Goal: Task Accomplishment & Management: Manage account settings

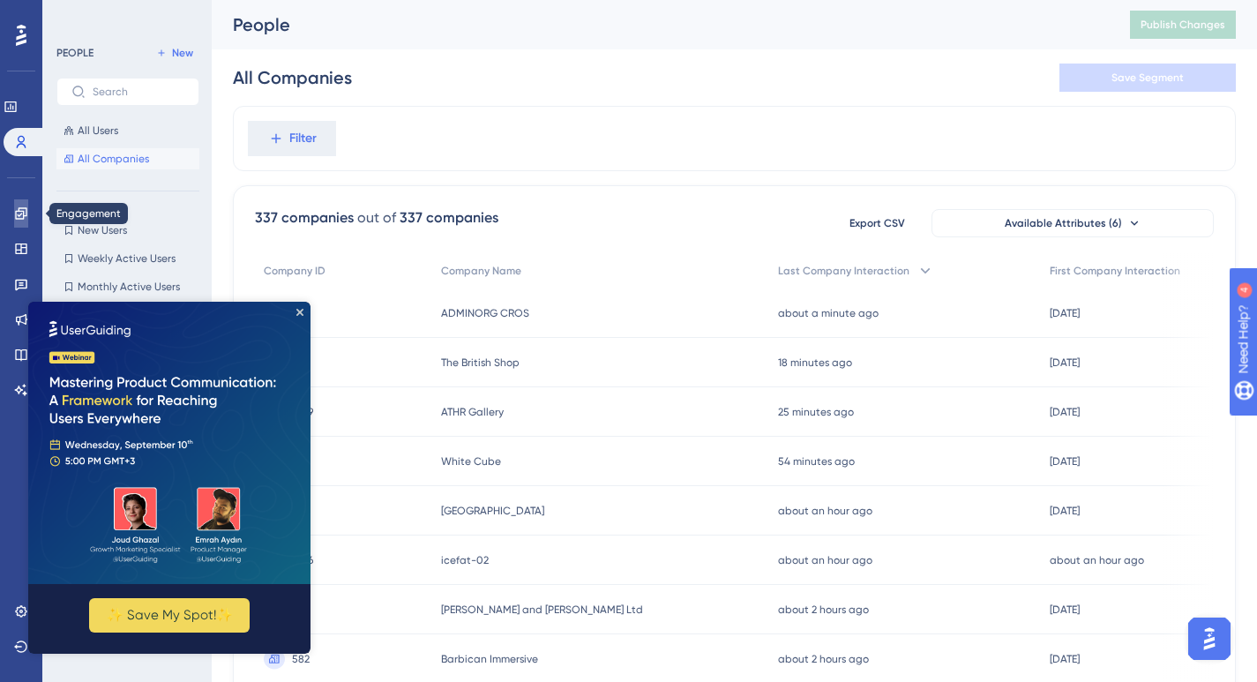
click at [19, 214] on icon at bounding box center [20, 212] width 11 height 11
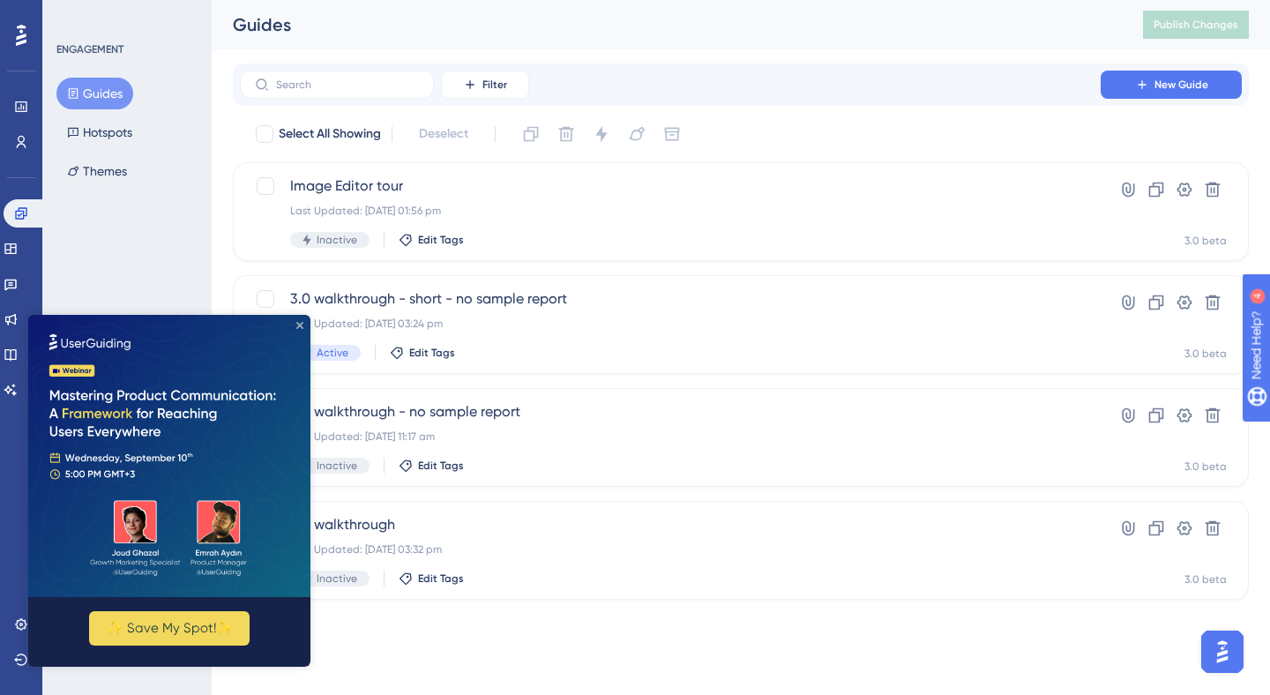
click at [300, 324] on icon "Close Preview" at bounding box center [299, 325] width 7 height 7
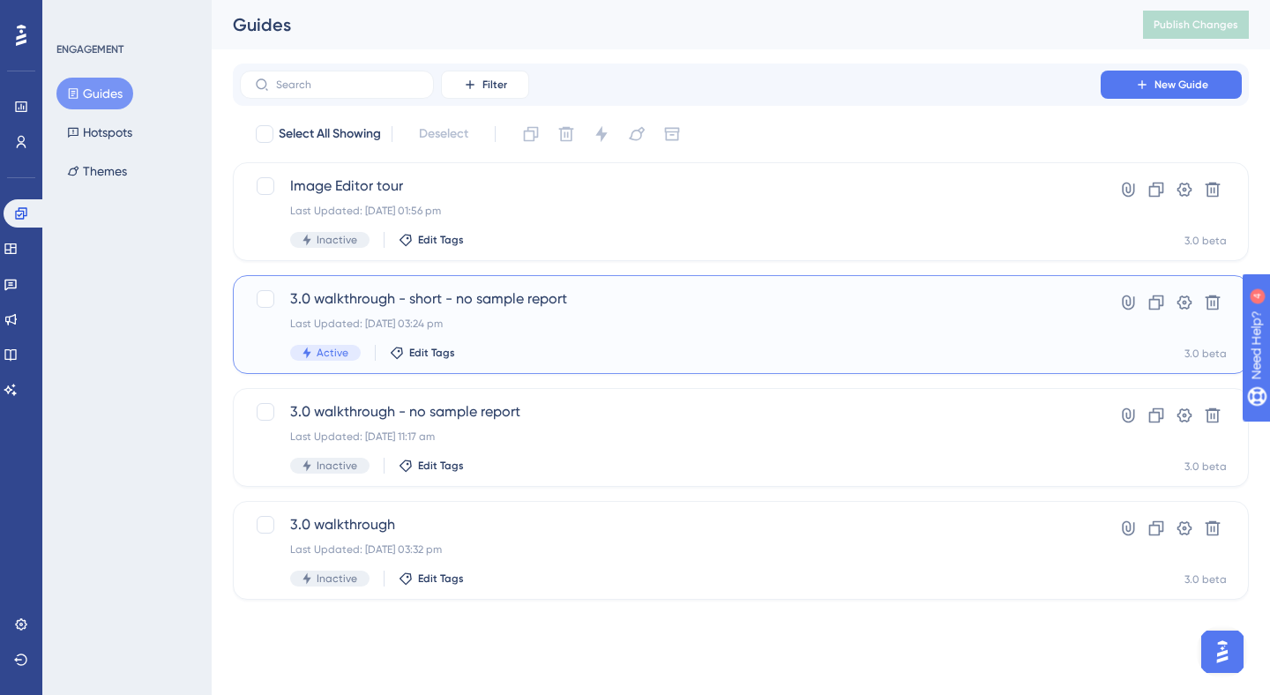
click at [522, 294] on span "3.0 walkthrough - short - no sample report" at bounding box center [670, 298] width 760 height 21
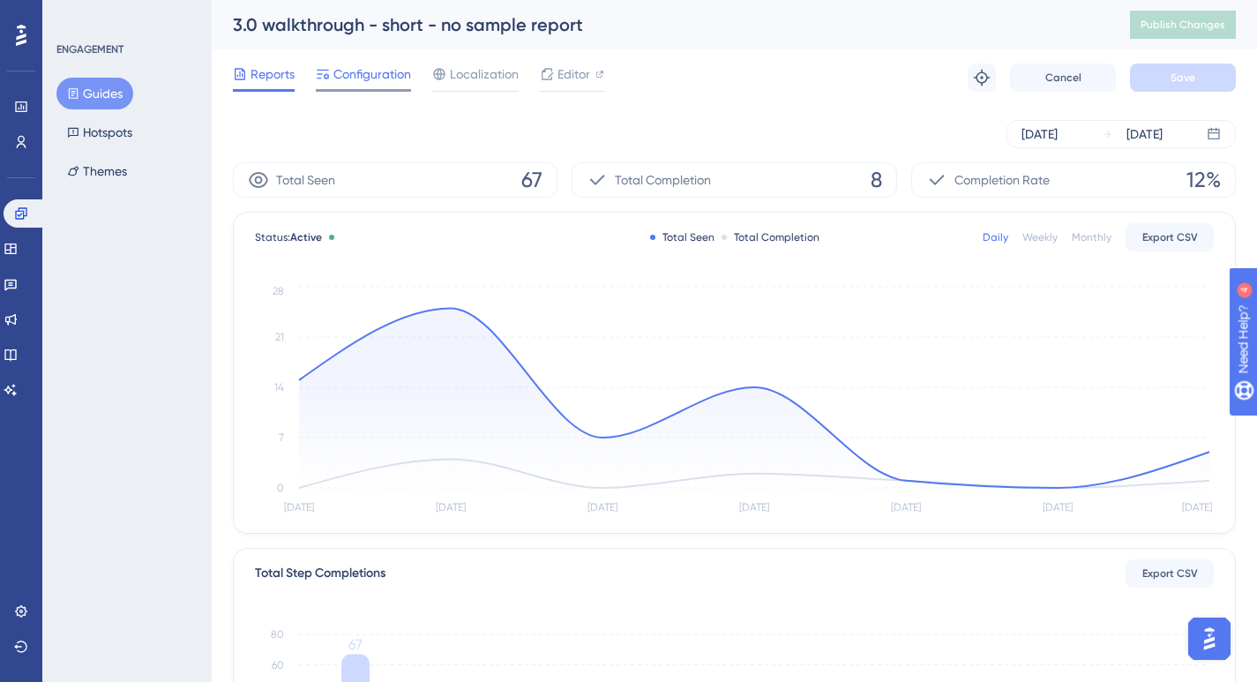
click at [367, 81] on span "Configuration" at bounding box center [372, 74] width 78 height 21
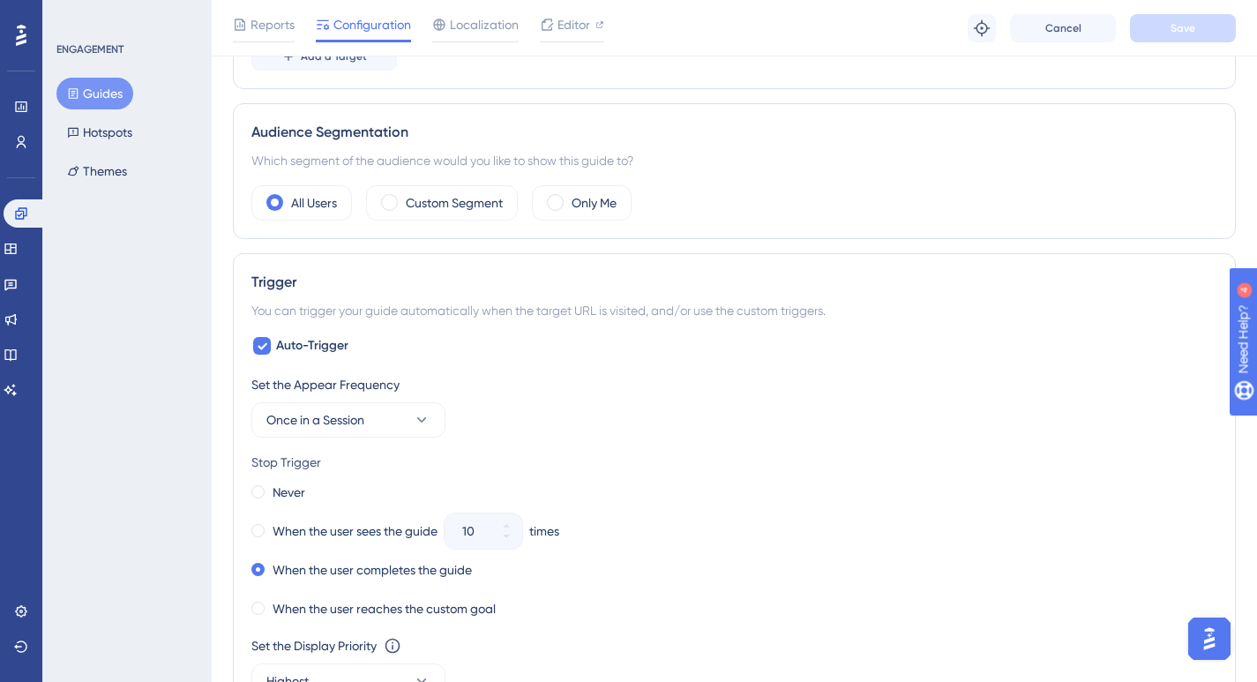
scroll to position [579, 0]
click at [387, 203] on span at bounding box center [389, 204] width 17 height 17
click at [403, 198] on input "radio" at bounding box center [403, 198] width 0 height 0
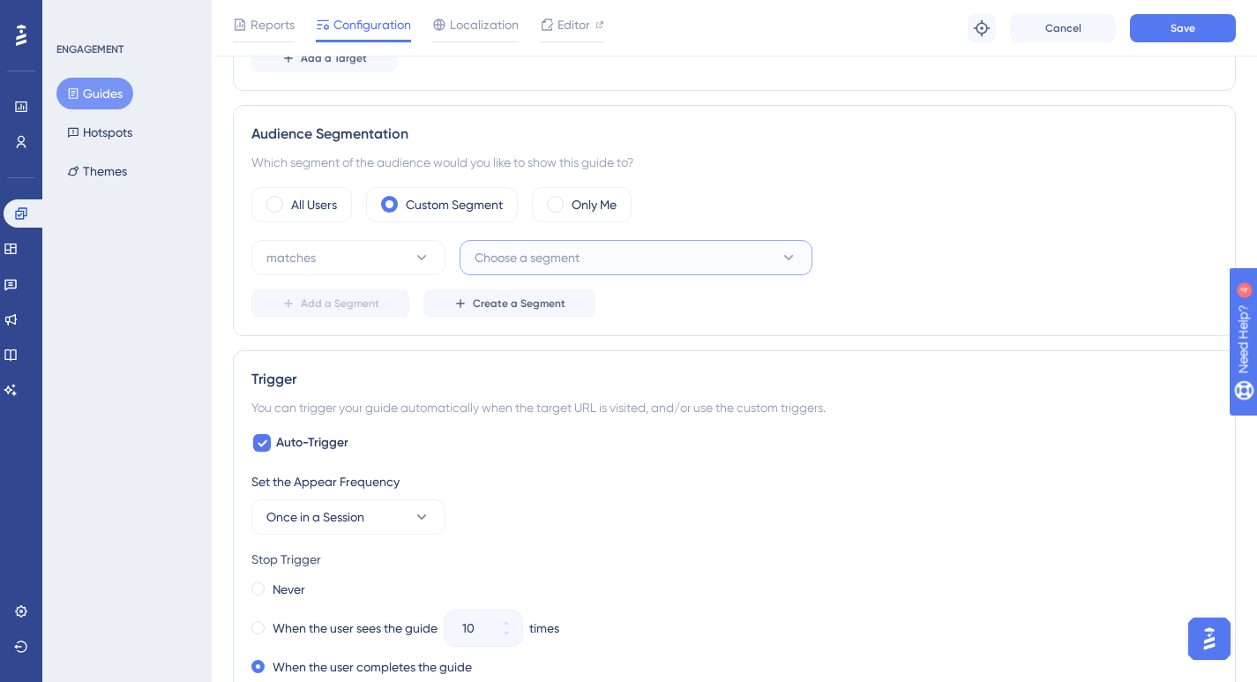
click at [736, 255] on button "Choose a segment" at bounding box center [636, 257] width 353 height 35
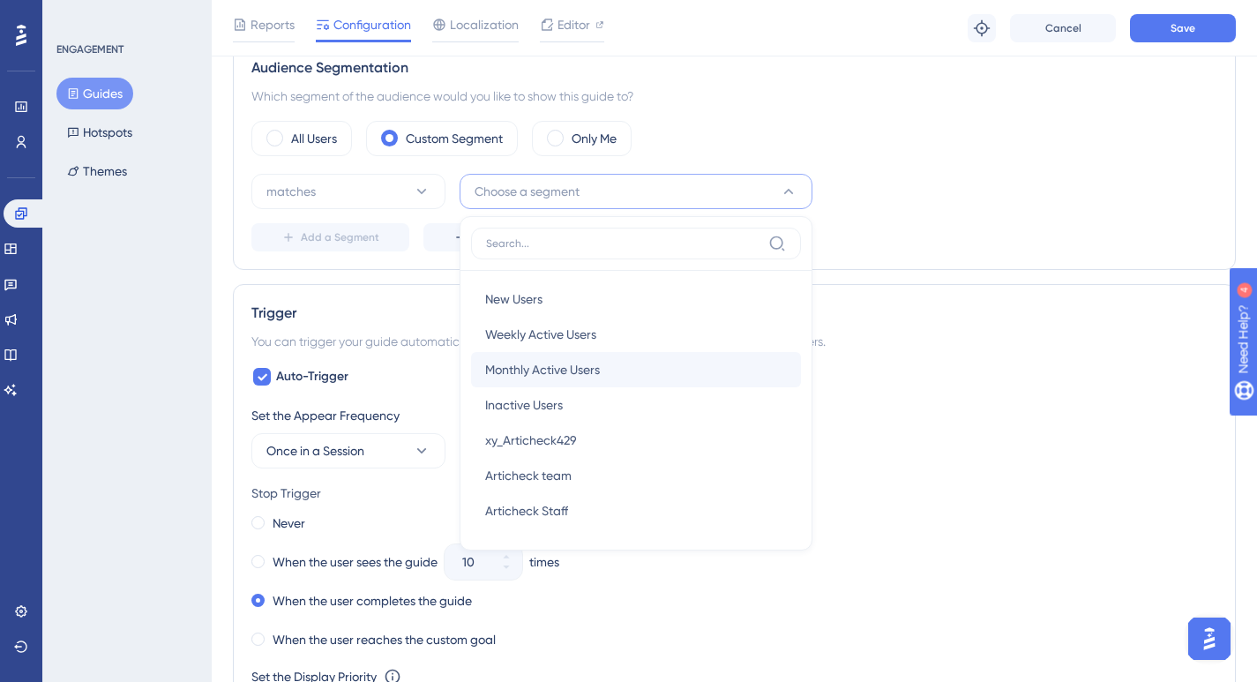
scroll to position [633, 0]
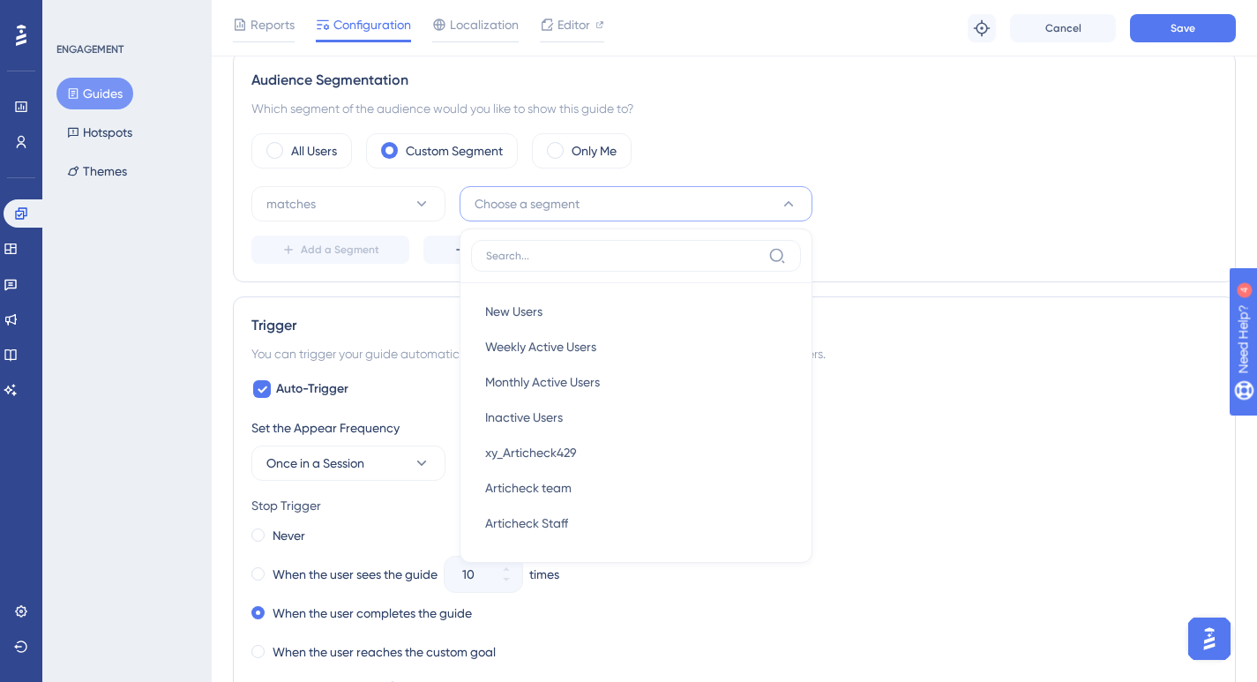
click at [912, 198] on div "matches Choose a segment New Users New Users Weekly Active Users Weekly Active …" at bounding box center [734, 203] width 966 height 35
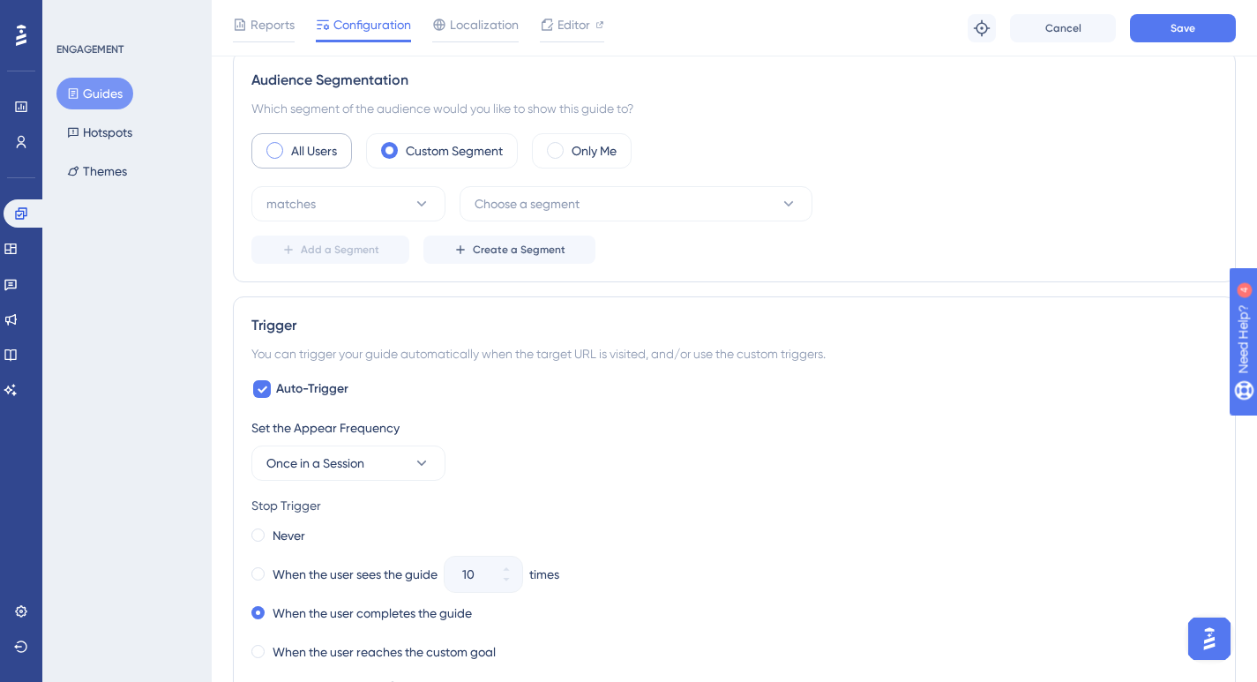
click at [312, 135] on div "All Users" at bounding box center [301, 150] width 101 height 35
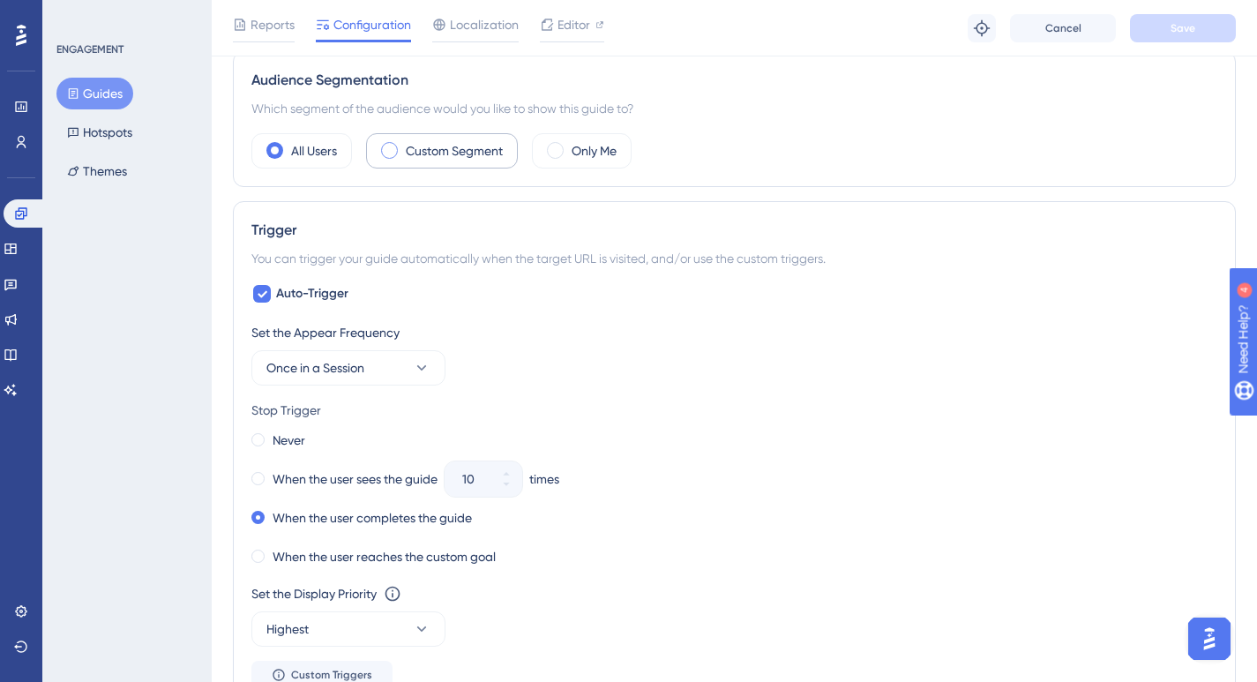
click at [448, 146] on label "Custom Segment" at bounding box center [454, 150] width 97 height 21
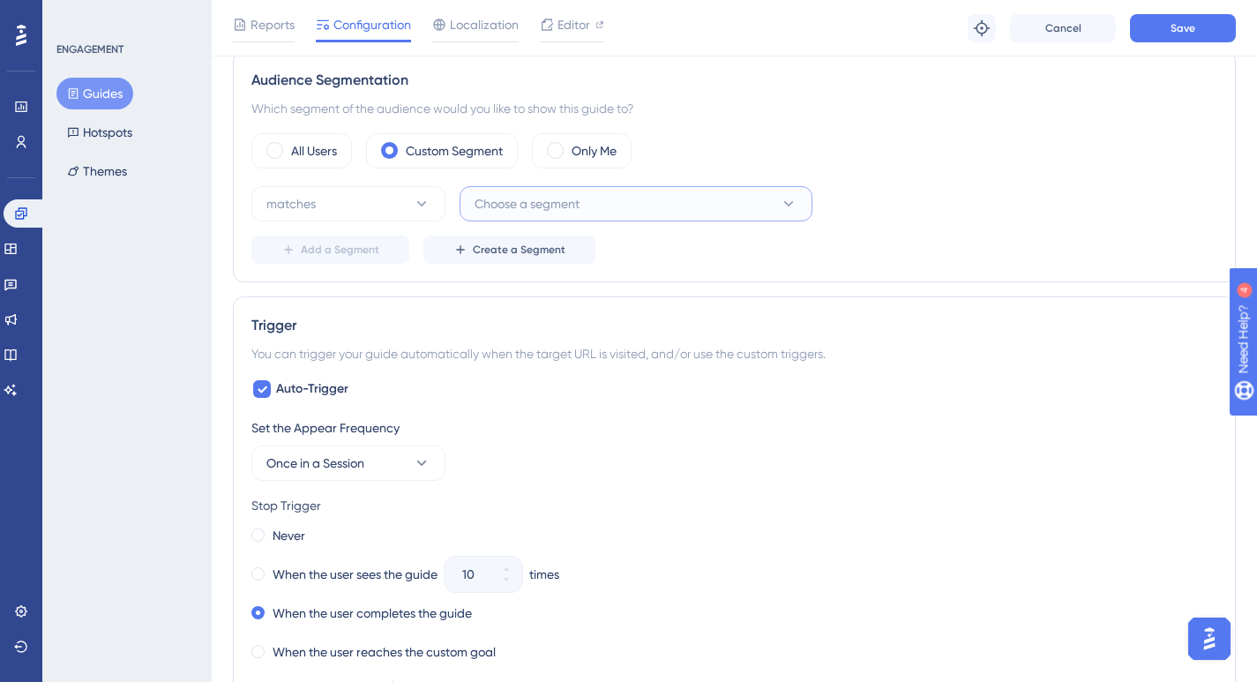
click at [521, 206] on span "Choose a segment" at bounding box center [527, 203] width 105 height 21
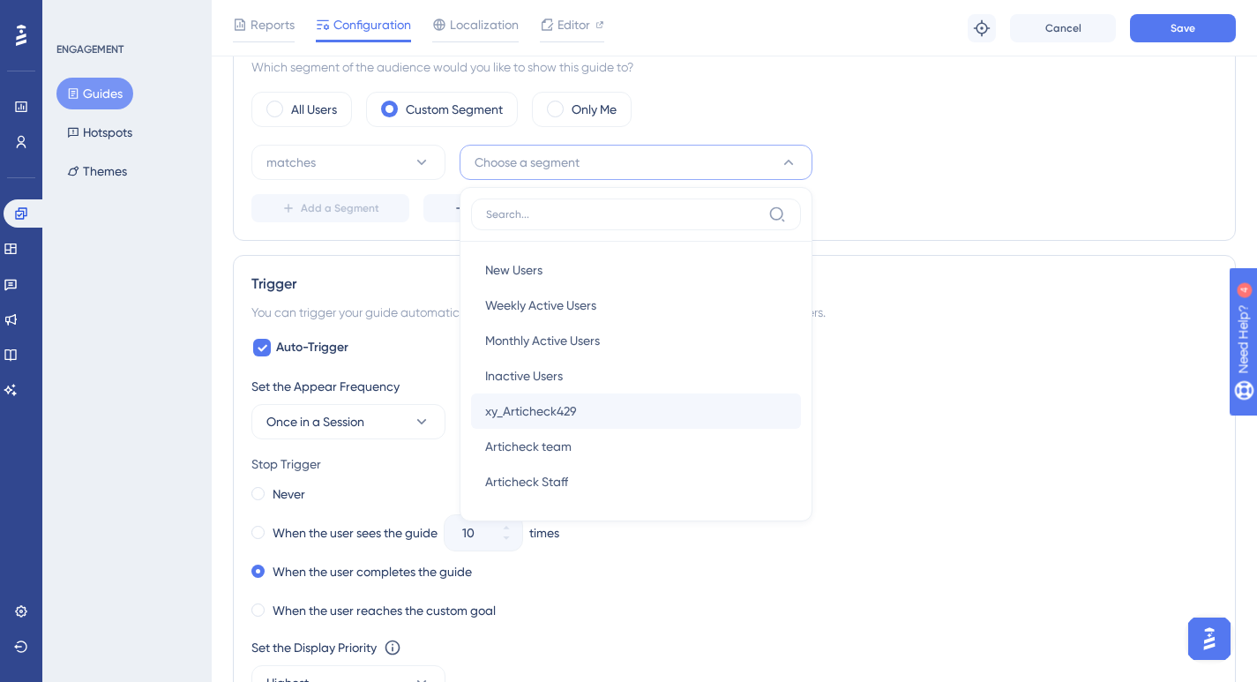
scroll to position [668, 0]
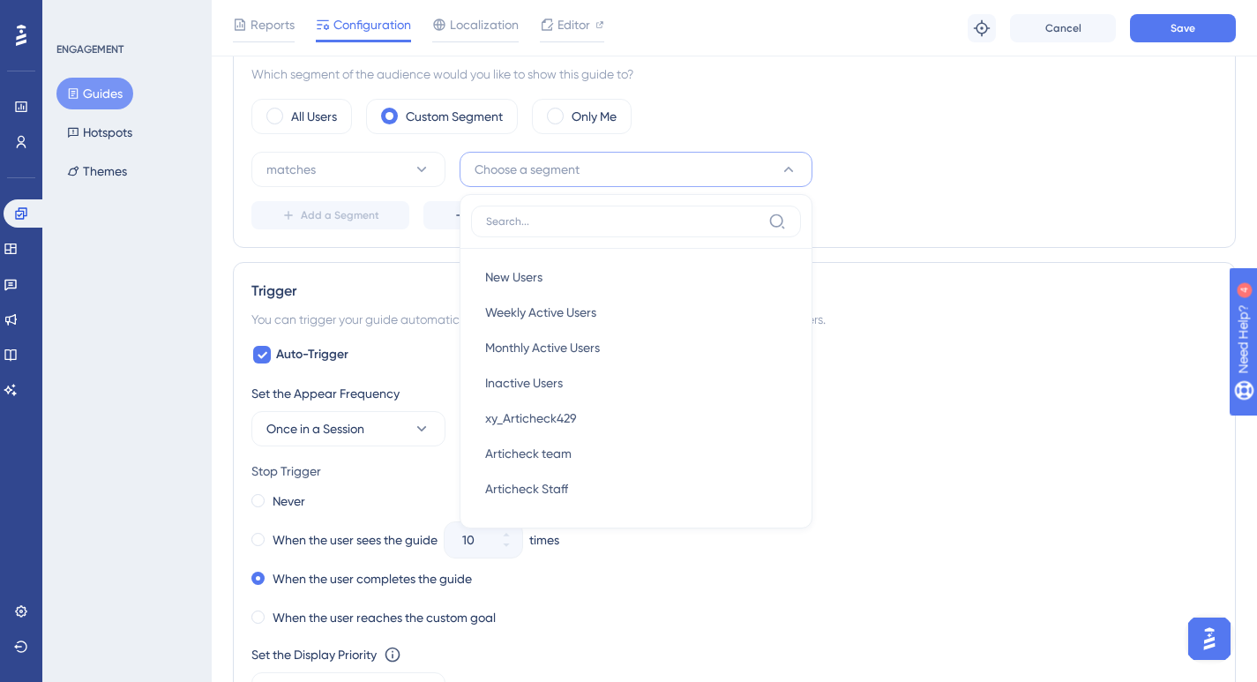
click at [357, 236] on div "Audience Segmentation Which segment of the audience would you like to show this…" at bounding box center [734, 132] width 1003 height 231
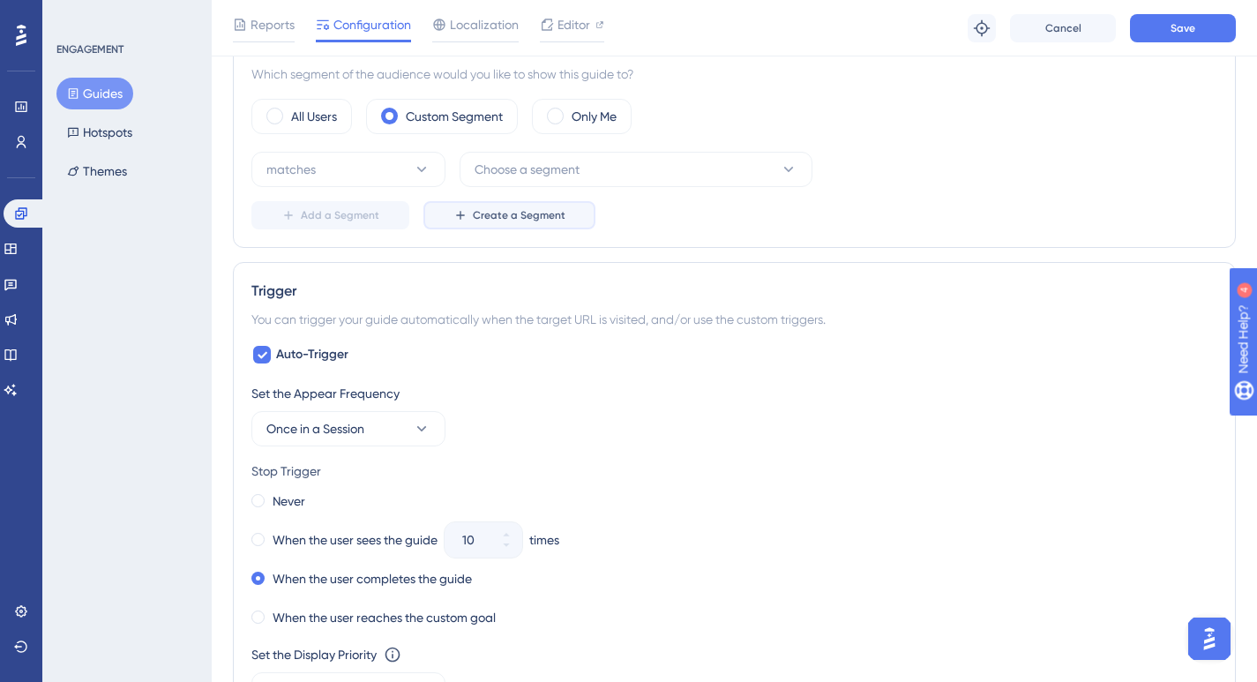
click at [530, 209] on span "Create a Segment" at bounding box center [519, 215] width 93 height 14
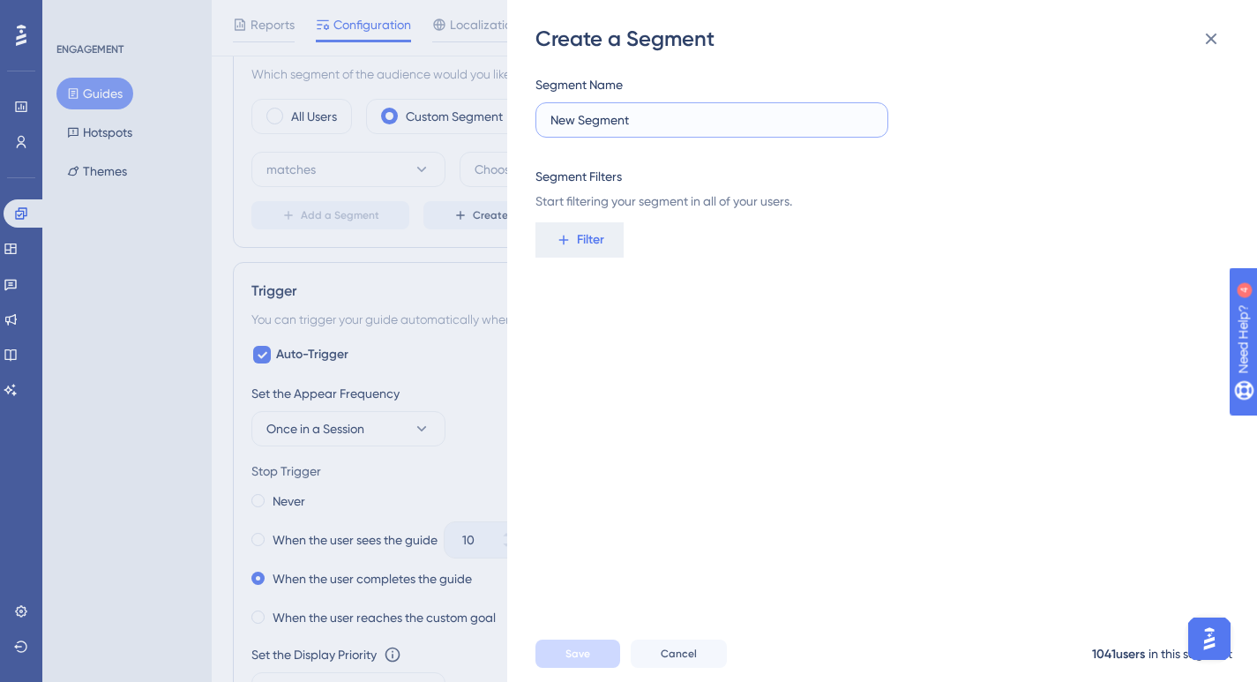
click at [693, 123] on input "New Segment" at bounding box center [711, 119] width 323 height 19
type input "ICEFAT"
click at [571, 243] on button "Filter" at bounding box center [579, 239] width 88 height 35
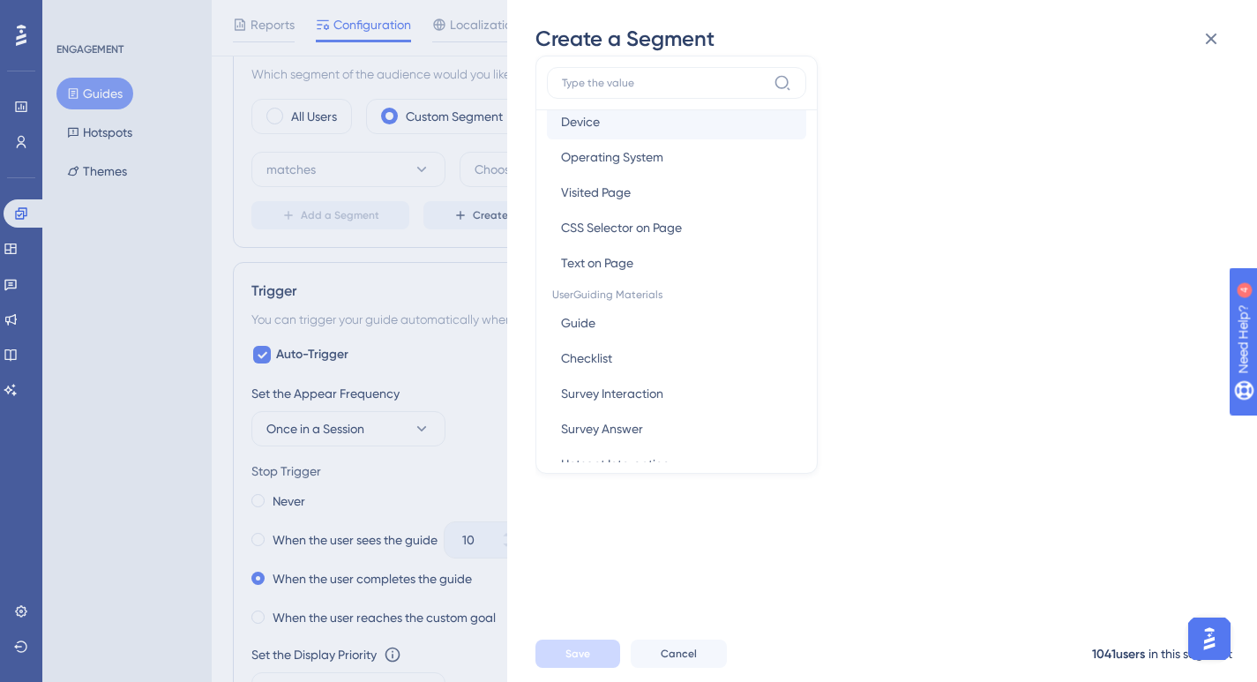
scroll to position [0, 0]
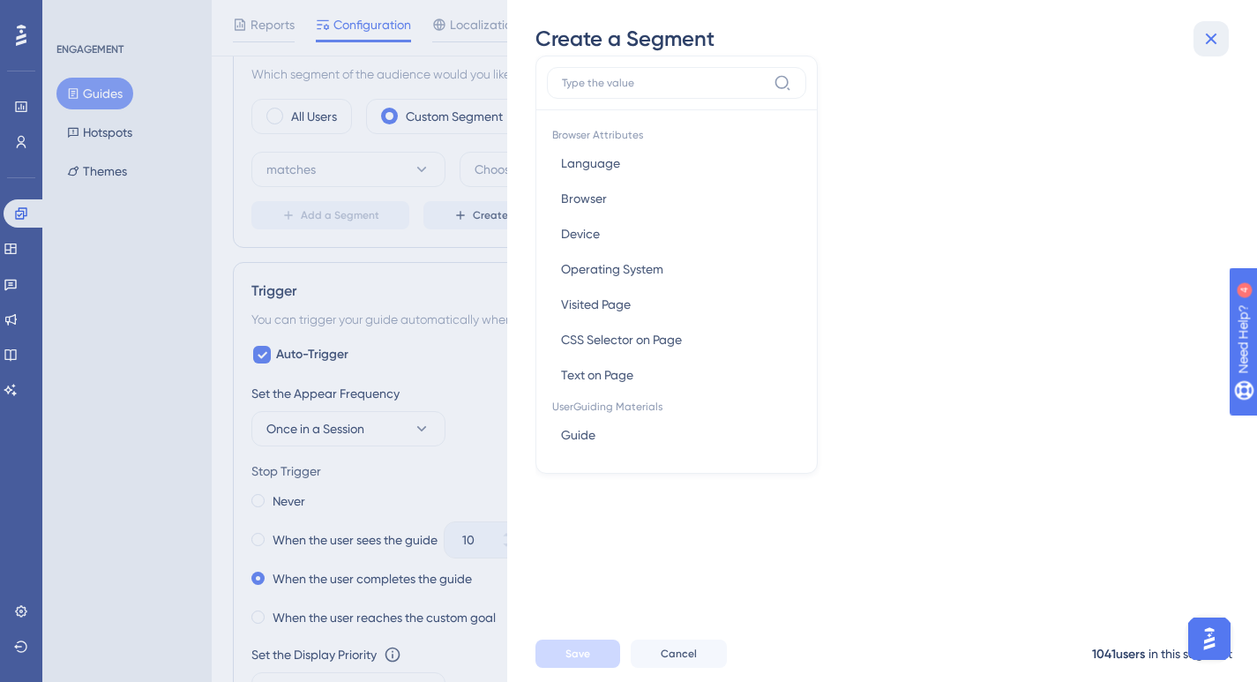
click at [1216, 47] on icon at bounding box center [1210, 38] width 21 height 21
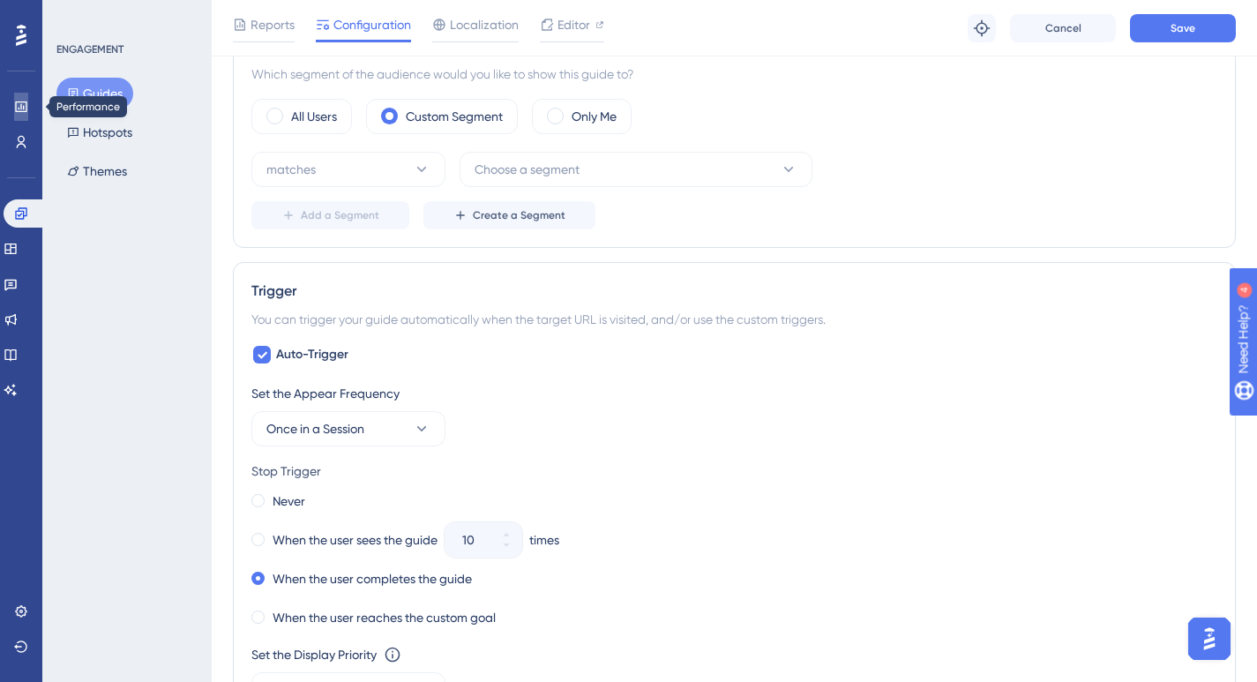
click at [28, 108] on link at bounding box center [21, 107] width 14 height 28
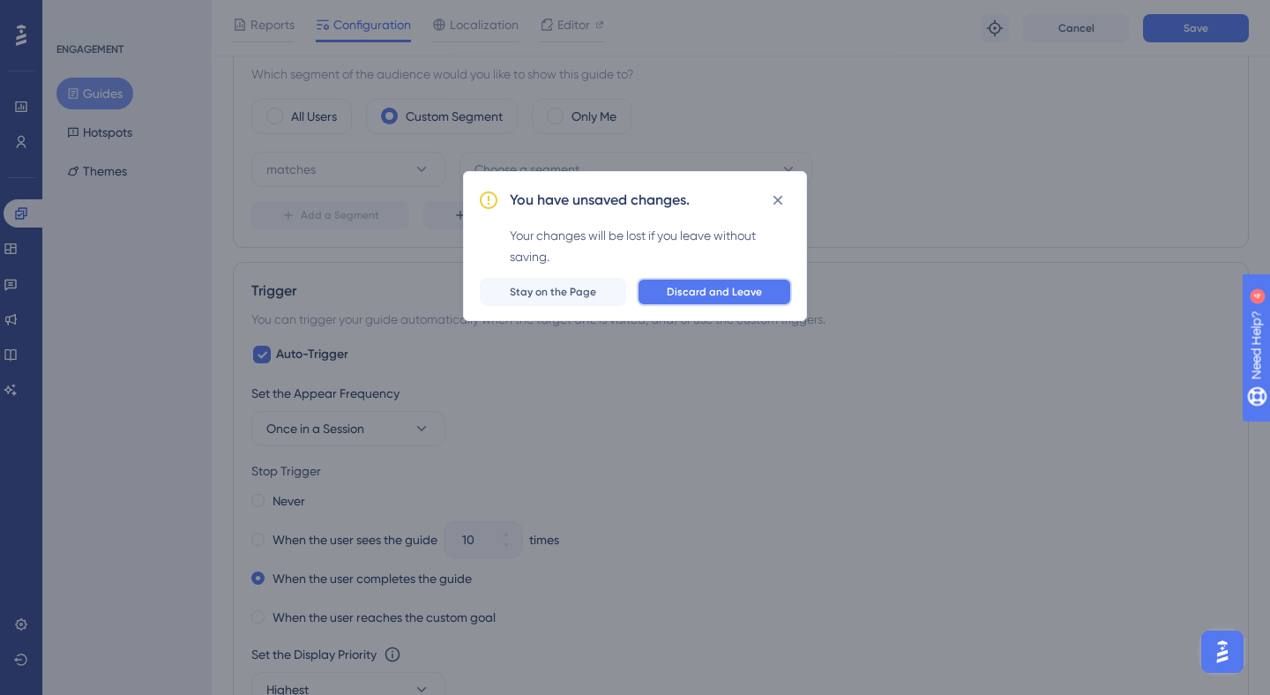
click at [678, 290] on span "Discard and Leave" at bounding box center [714, 292] width 95 height 14
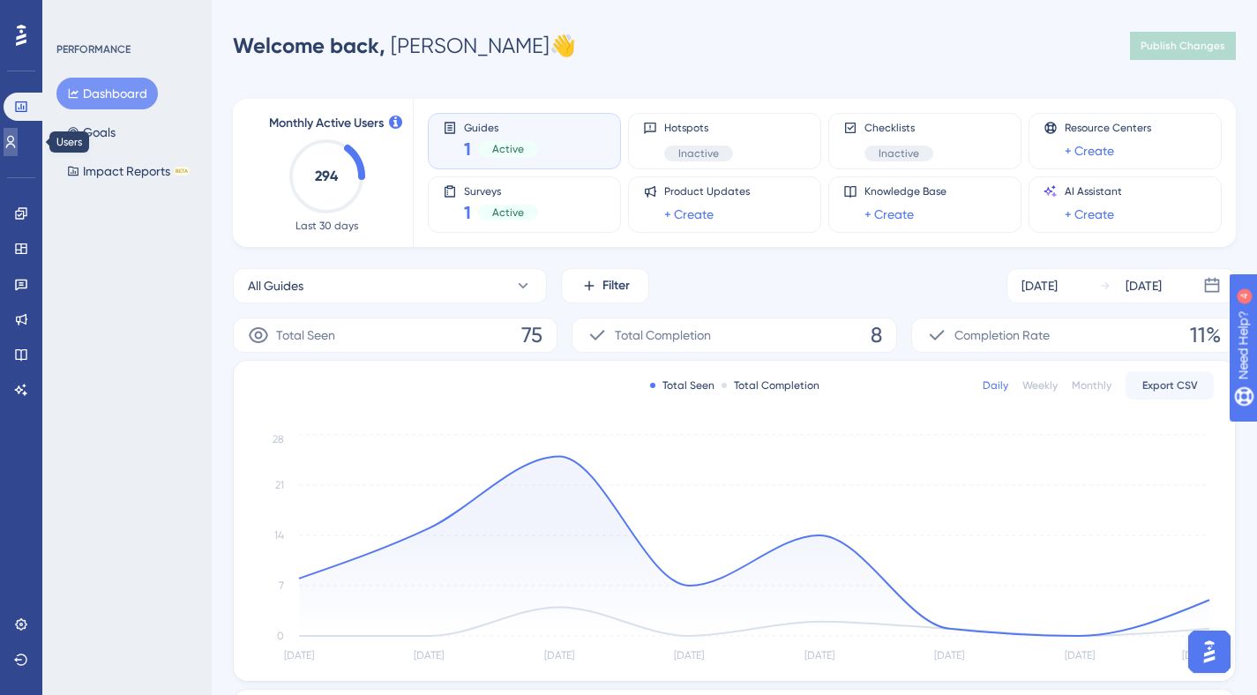
click at [18, 143] on icon at bounding box center [11, 142] width 14 height 14
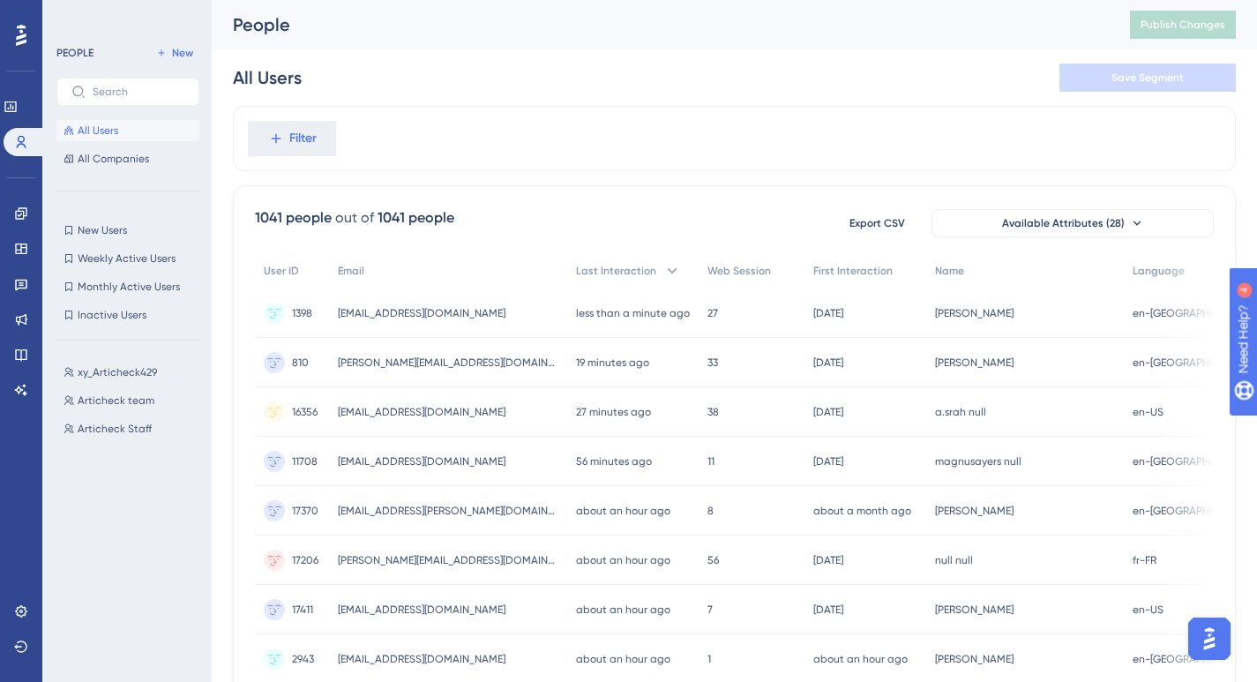
click at [492, 70] on div "All Users Save Segment" at bounding box center [734, 77] width 1003 height 56
click at [284, 139] on button "Filter" at bounding box center [292, 138] width 88 height 35
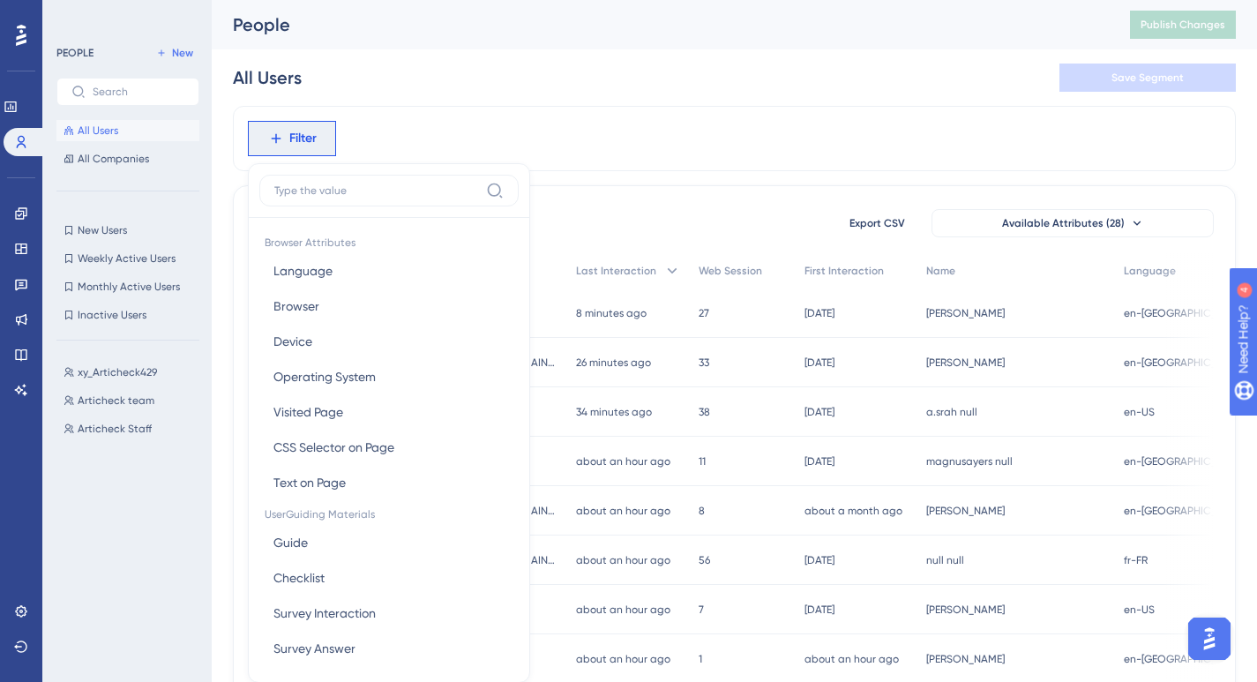
scroll to position [82, 0]
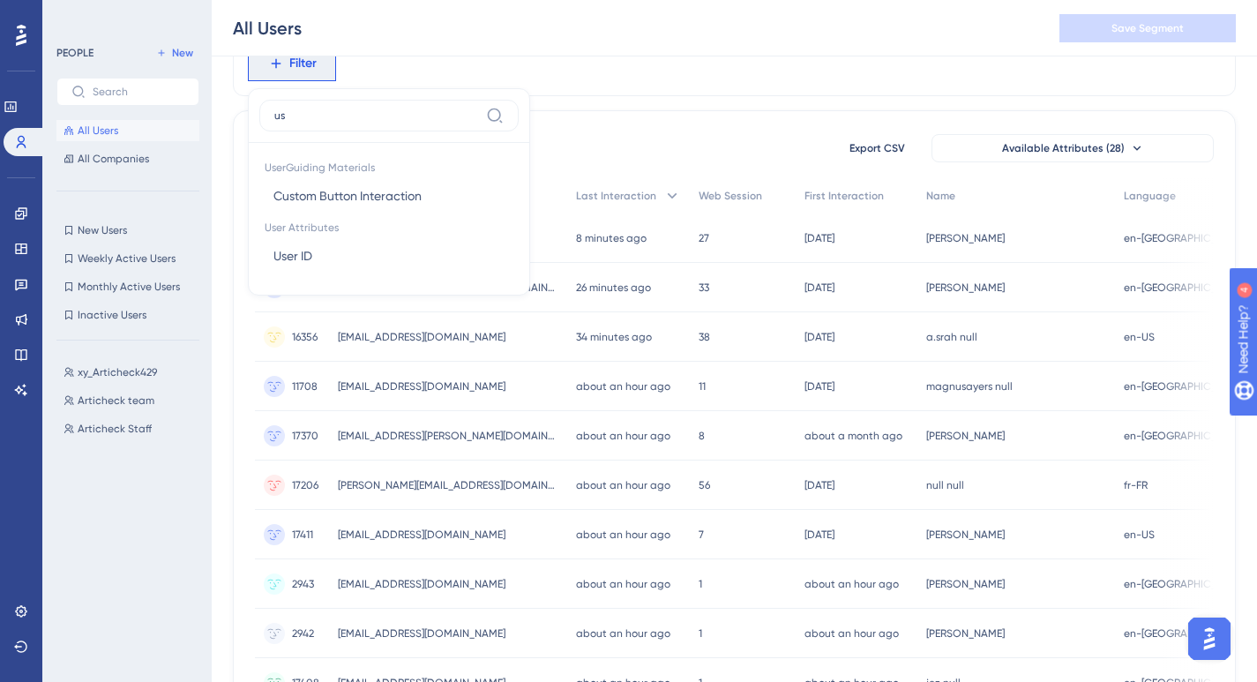
type input "u"
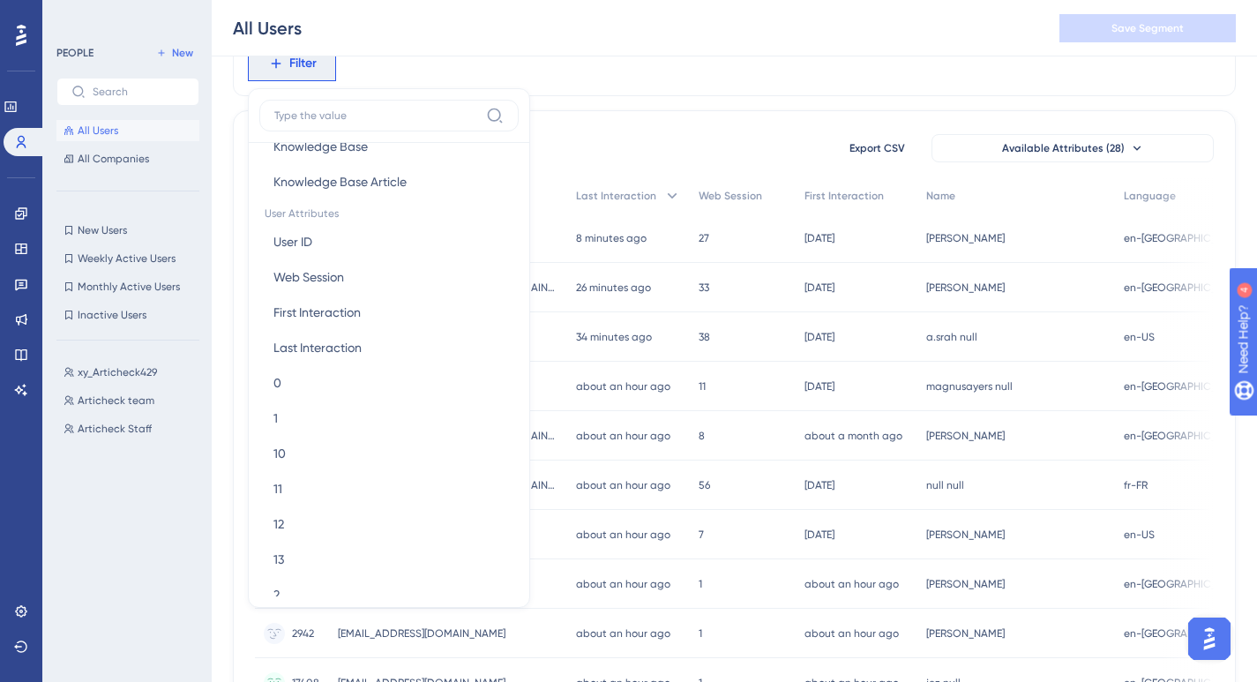
scroll to position [743, 0]
click at [336, 381] on button "0 0" at bounding box center [388, 384] width 259 height 35
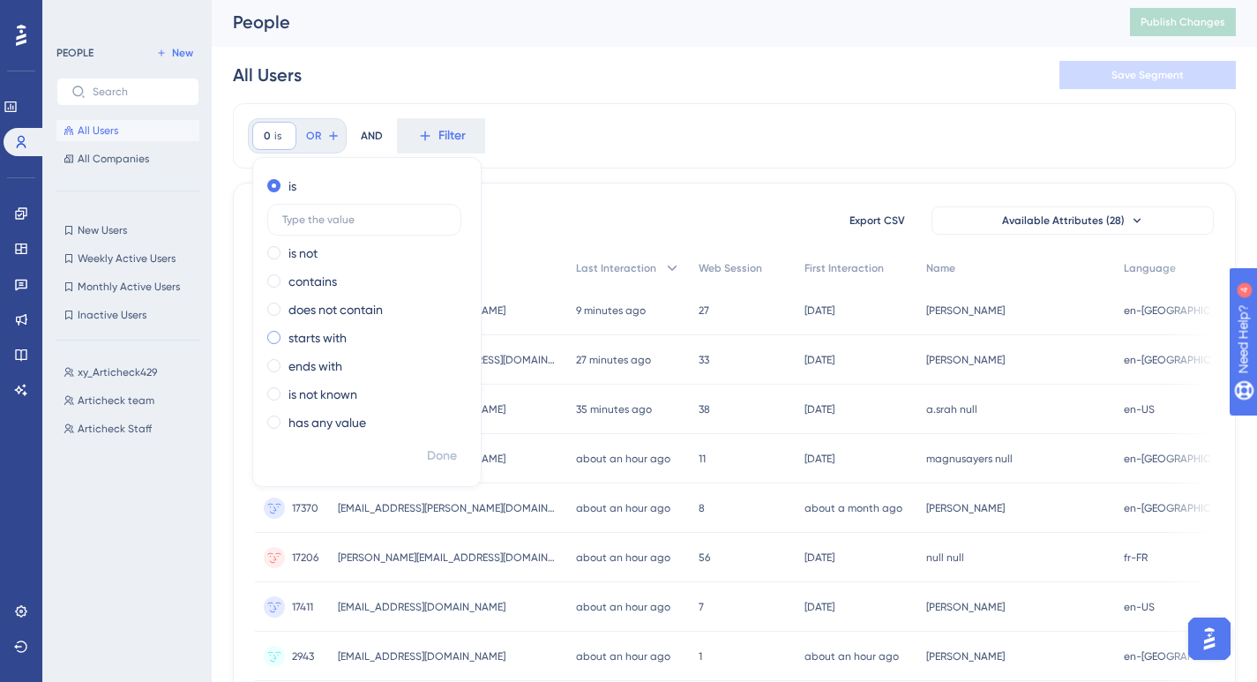
scroll to position [0, 0]
click at [736, 161] on div "0 is Remove is is not contains does not contain starts with ends with is not kn…" at bounding box center [734, 138] width 1003 height 65
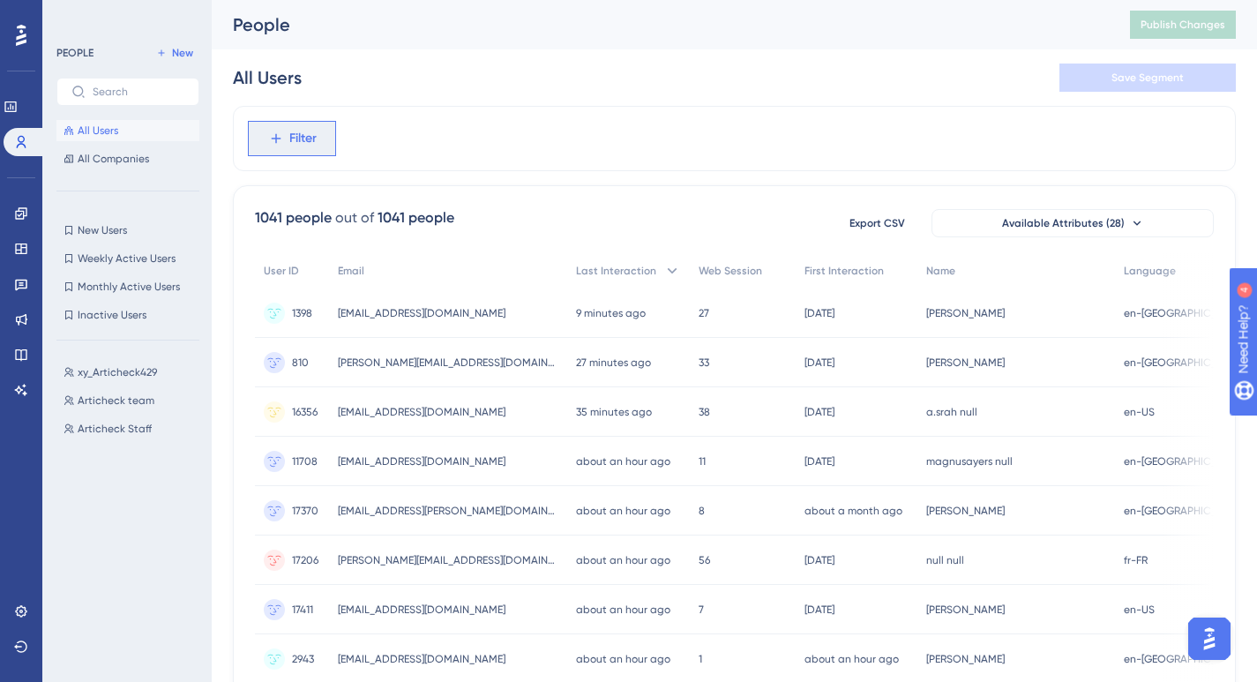
click at [305, 146] on span "Filter" at bounding box center [302, 138] width 27 height 21
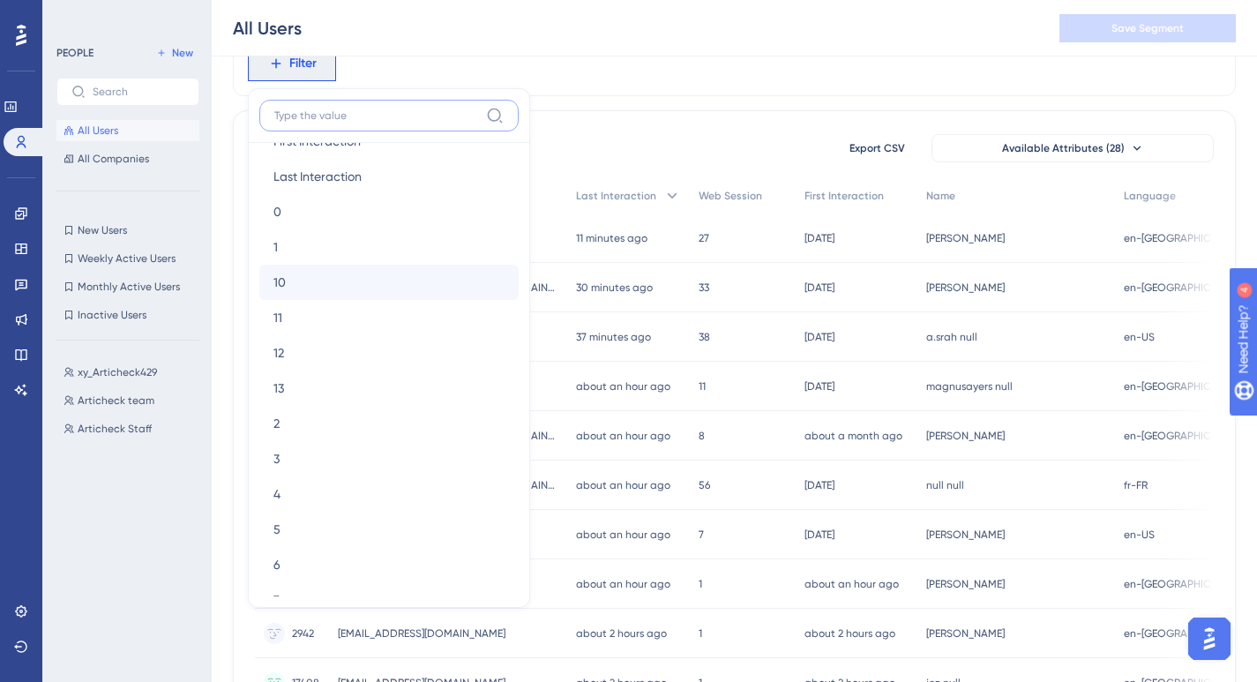
scroll to position [855, 0]
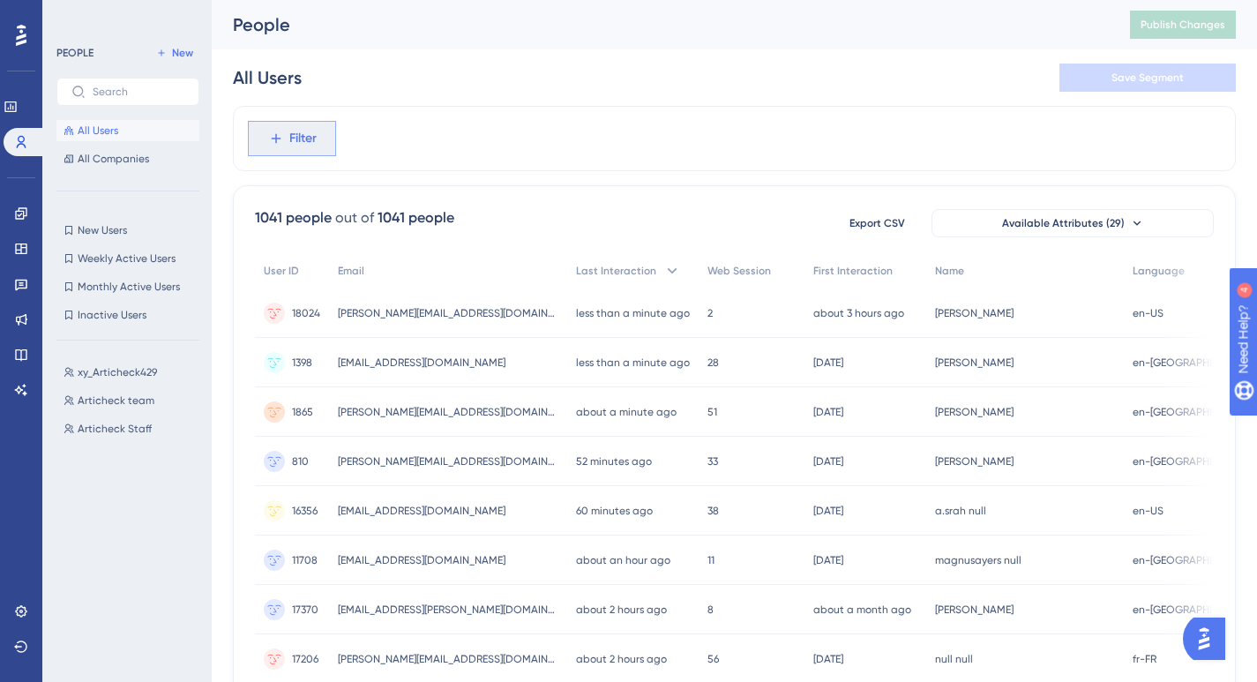
click at [310, 146] on span "Filter" at bounding box center [302, 138] width 27 height 21
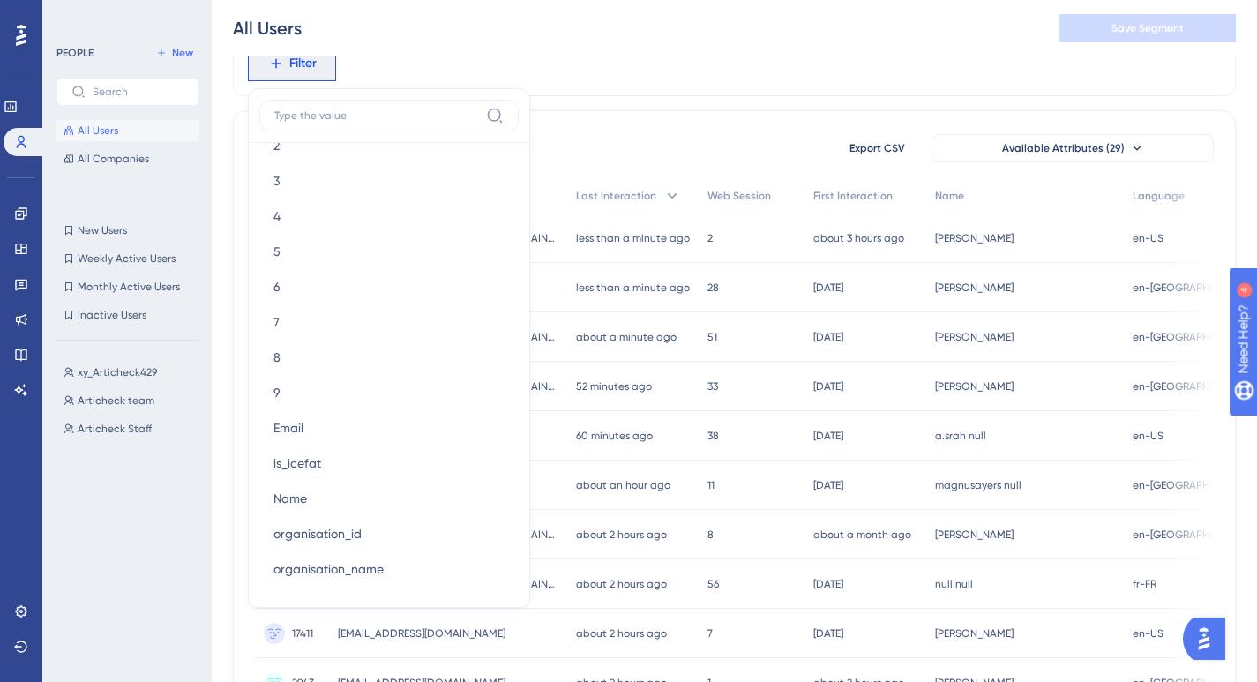
scroll to position [1207, 0]
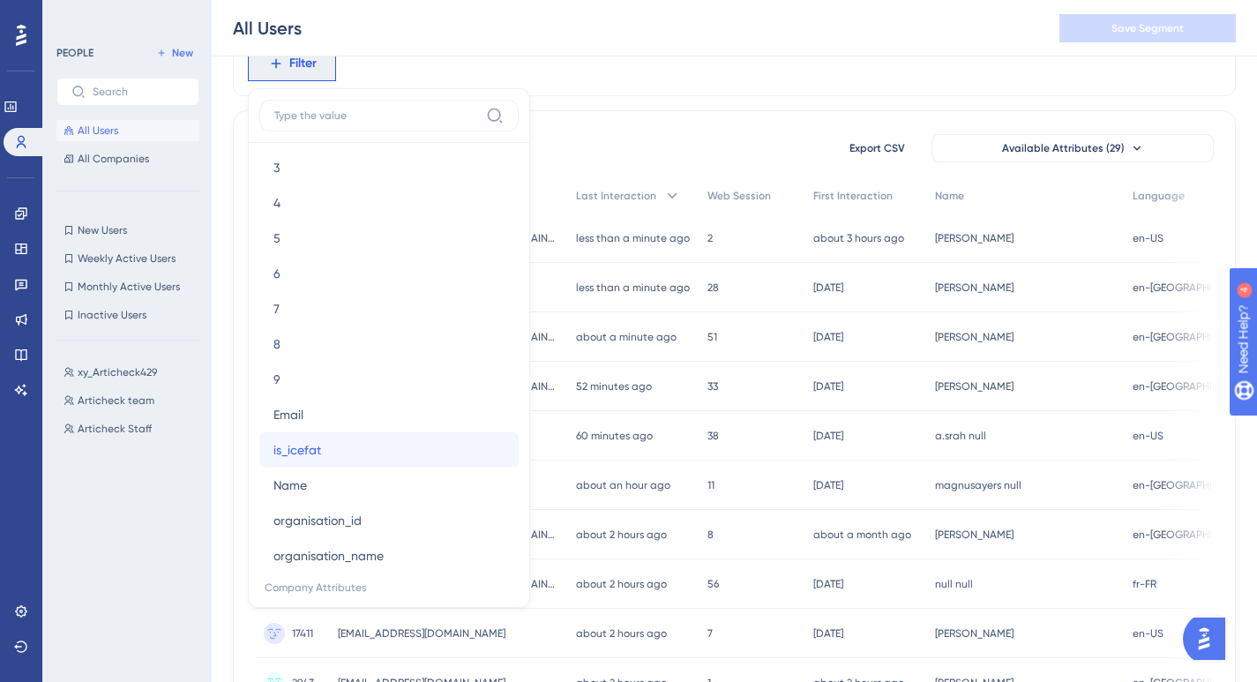
click at [323, 453] on button "is_icefat is_icefat" at bounding box center [388, 449] width 259 height 35
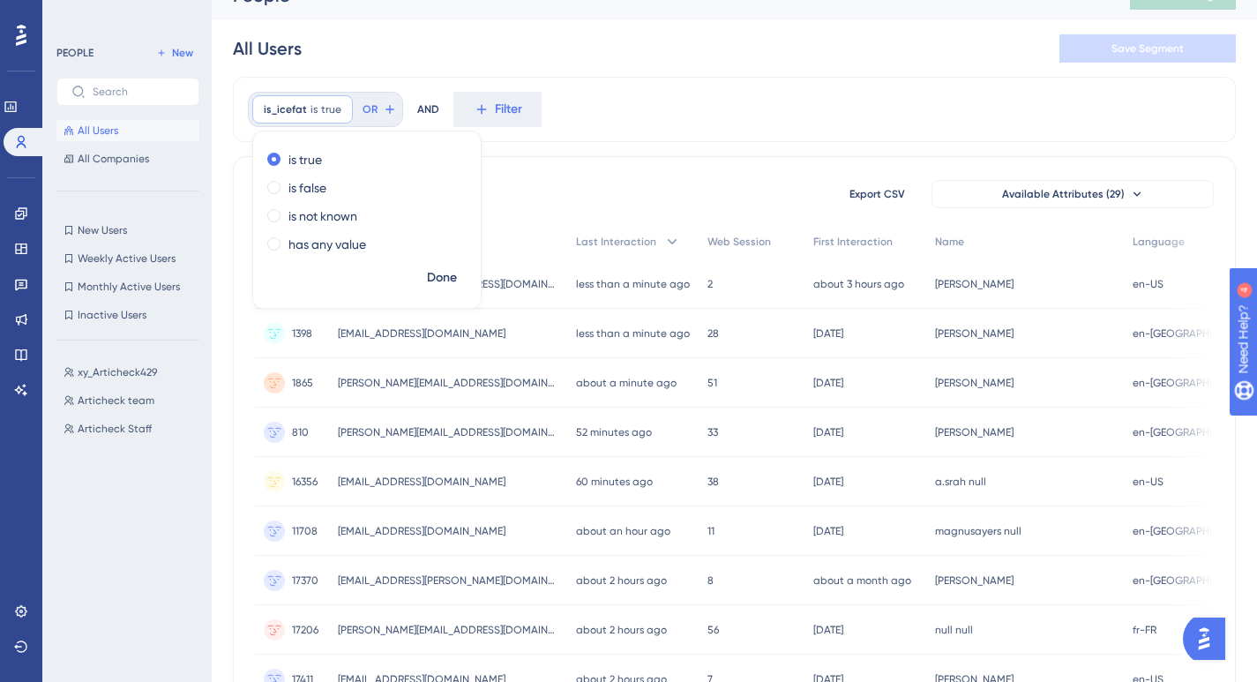
scroll to position [0, 0]
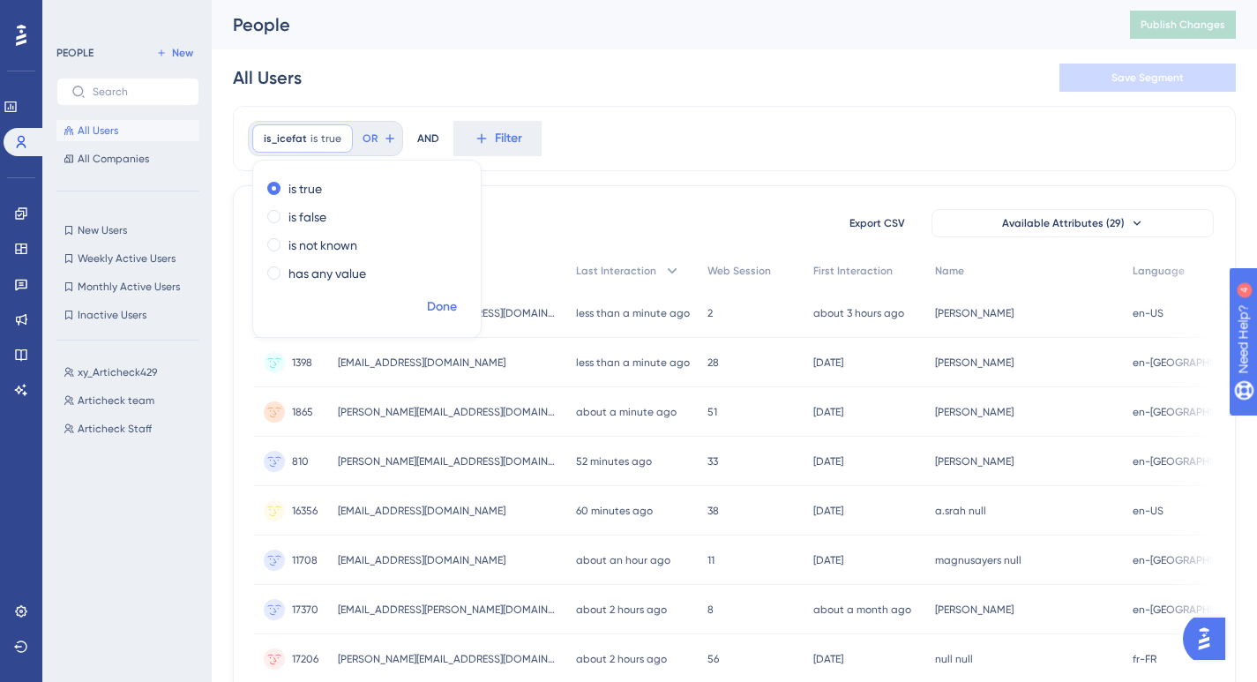
click at [431, 301] on span "Done" at bounding box center [442, 306] width 30 height 21
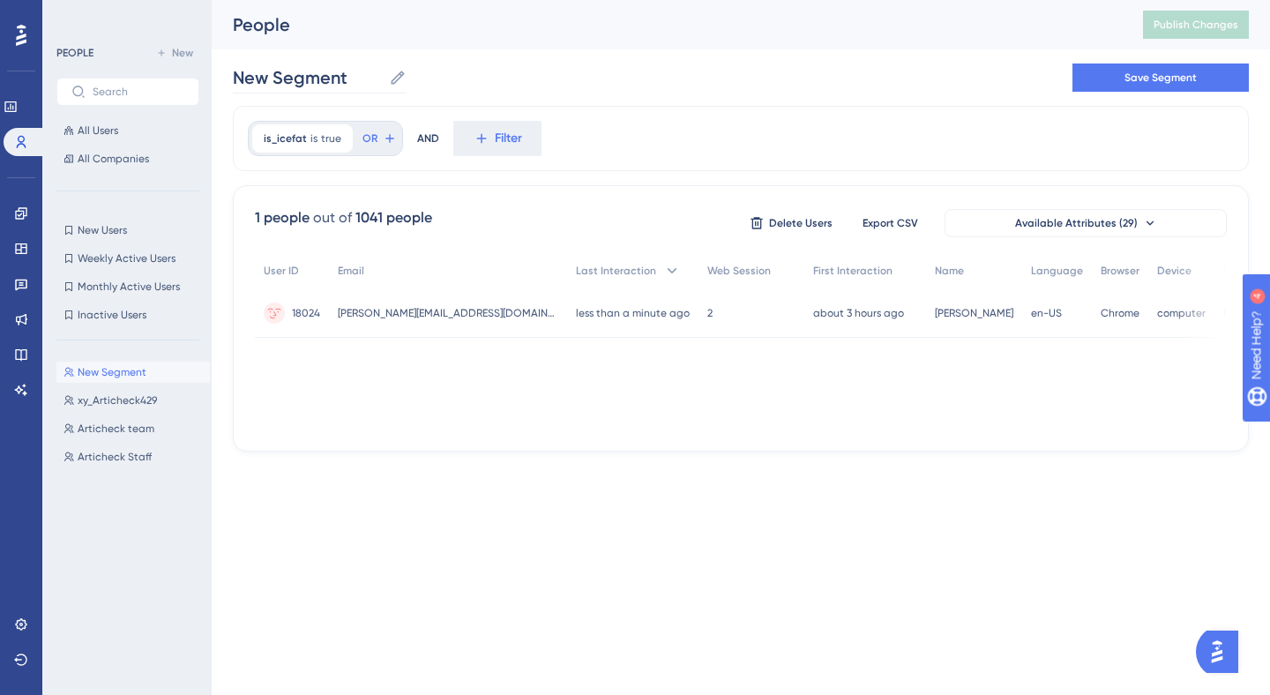
click at [391, 70] on icon at bounding box center [398, 78] width 18 height 18
click at [382, 70] on input "New Segment" at bounding box center [307, 77] width 149 height 25
type input "ICEFAT Free trial sign ups"
click at [1162, 84] on span "Save Segment" at bounding box center [1161, 78] width 72 height 14
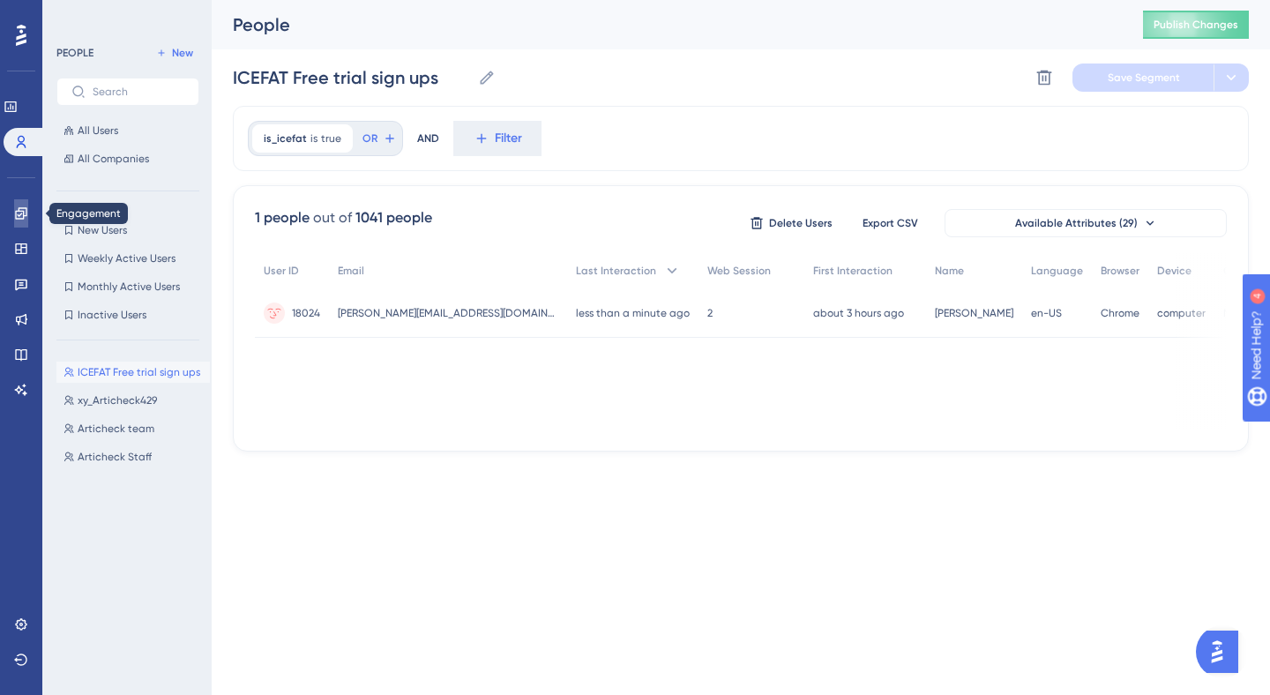
click at [20, 210] on icon at bounding box center [21, 213] width 14 height 14
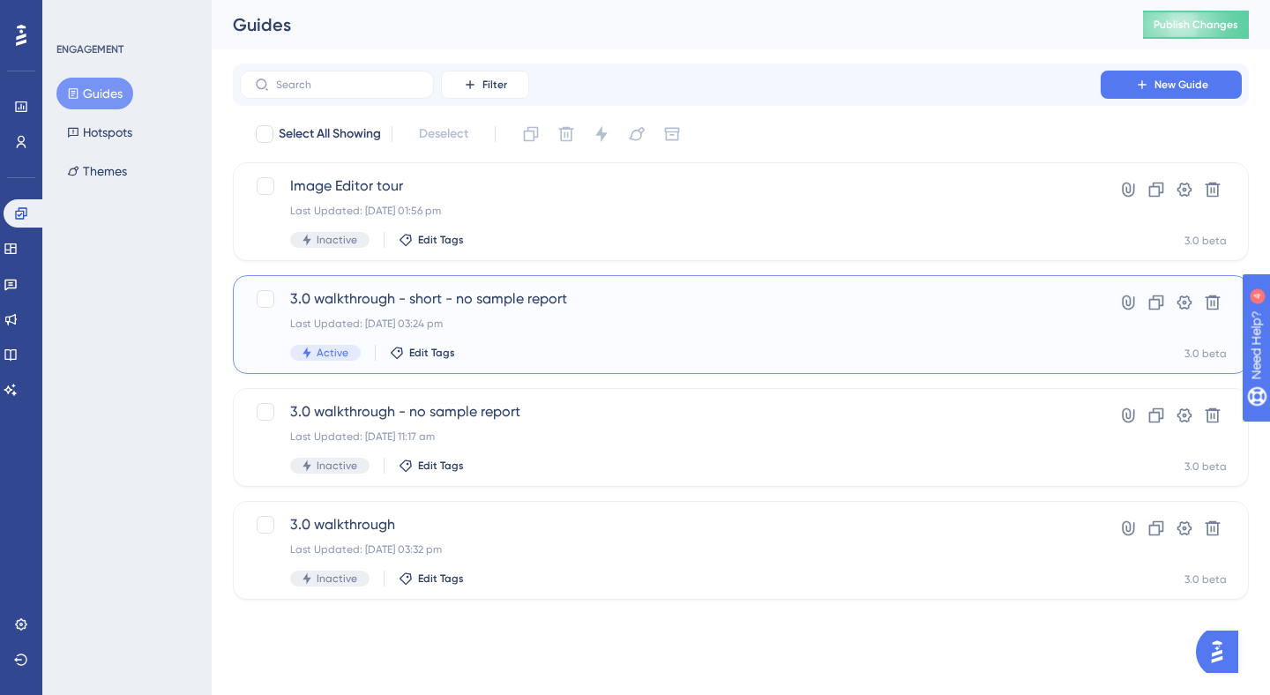
click at [832, 337] on div "3.0 walkthrough - short - no sample report Last Updated: [DATE] 03:24 pm Active…" at bounding box center [670, 324] width 760 height 72
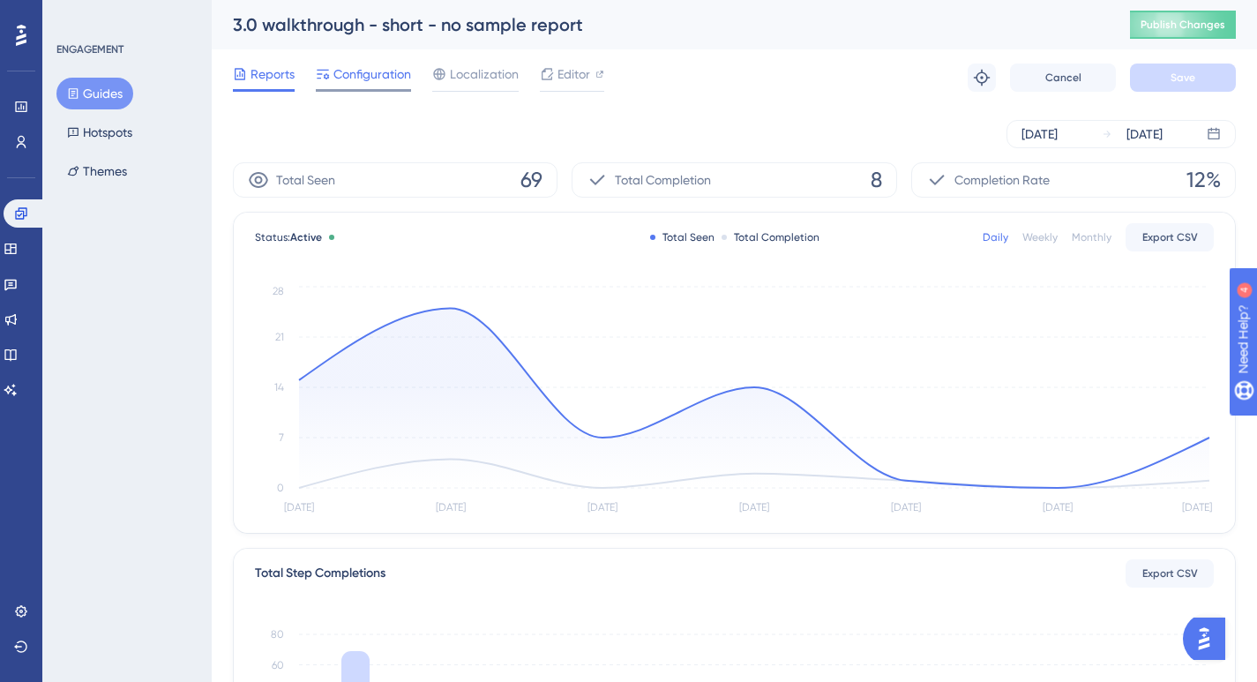
click at [394, 78] on span "Configuration" at bounding box center [372, 74] width 78 height 21
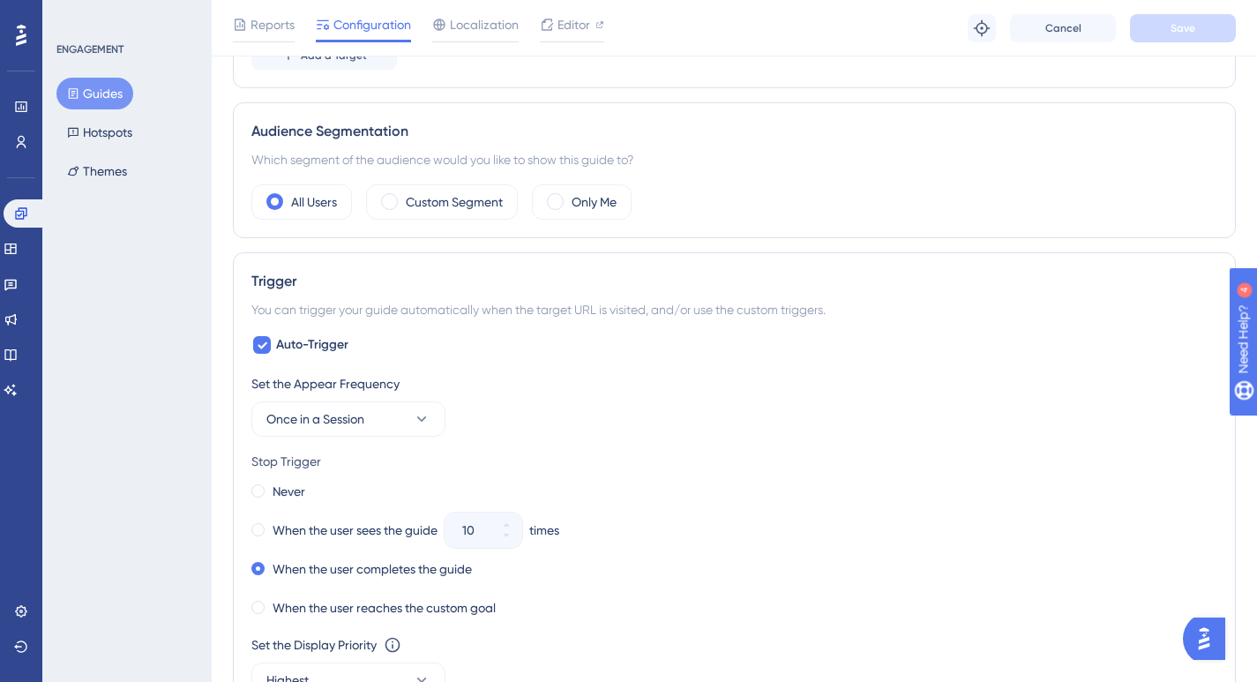
scroll to position [584, 0]
click at [407, 196] on label "Custom Segment" at bounding box center [454, 200] width 97 height 21
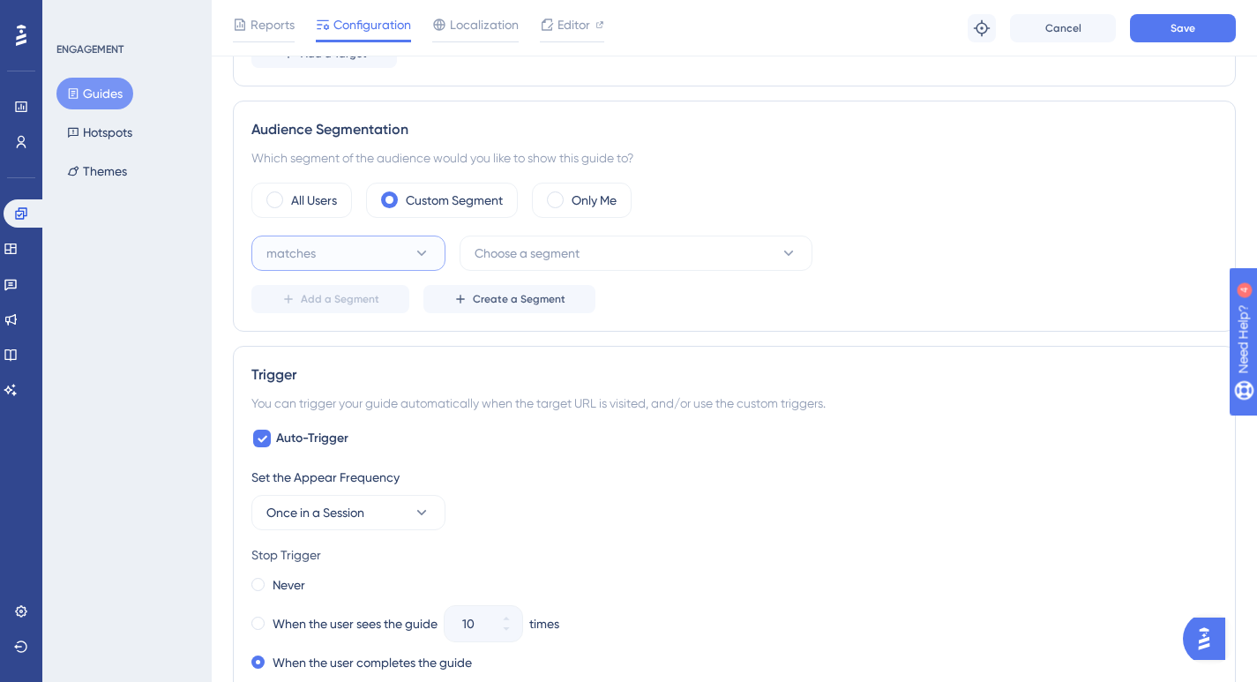
click at [381, 253] on button "matches" at bounding box center [348, 252] width 194 height 35
click at [347, 337] on span "doesn't match" at bounding box center [317, 342] width 80 height 21
click at [660, 252] on button "Choose a segment" at bounding box center [636, 252] width 353 height 35
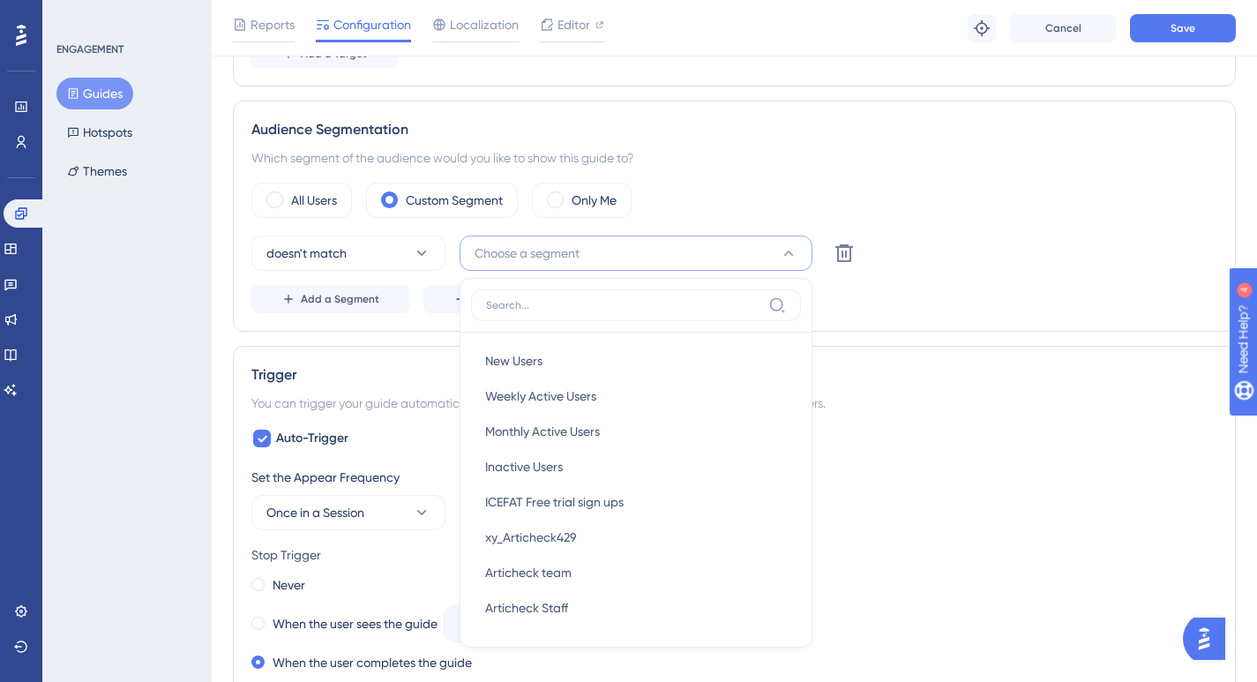
scroll to position [702, 0]
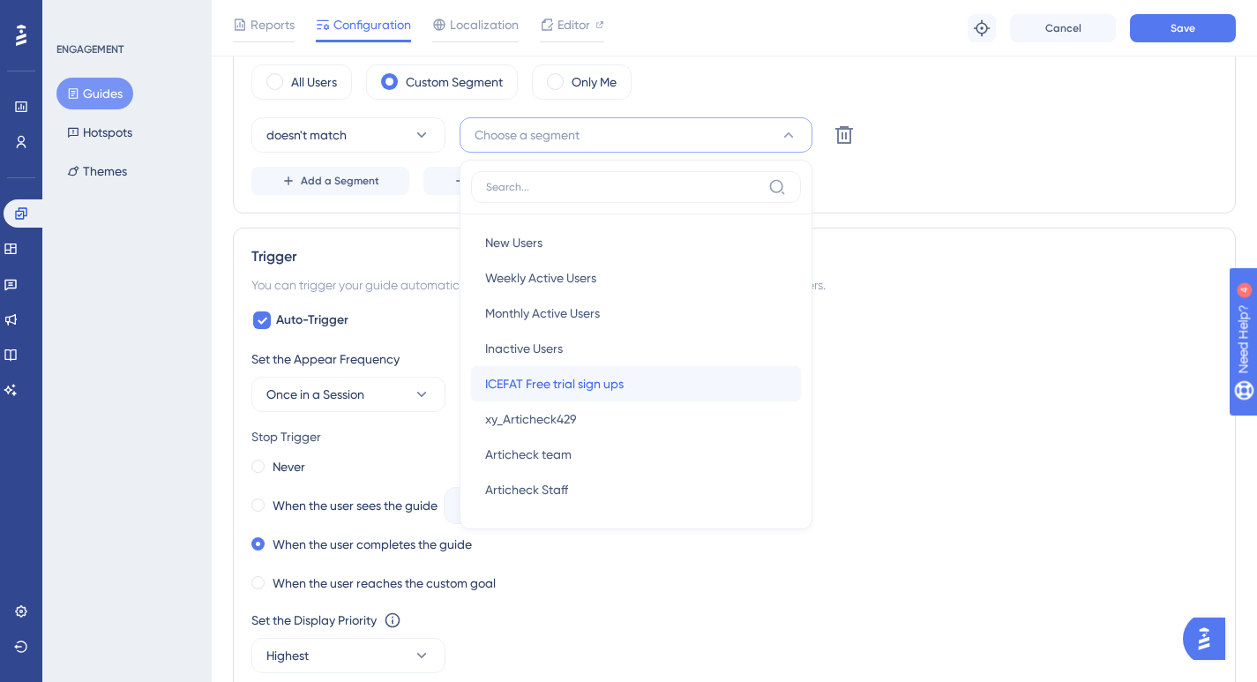
click at [597, 377] on span "ICEFAT Free trial sign ups" at bounding box center [554, 383] width 138 height 21
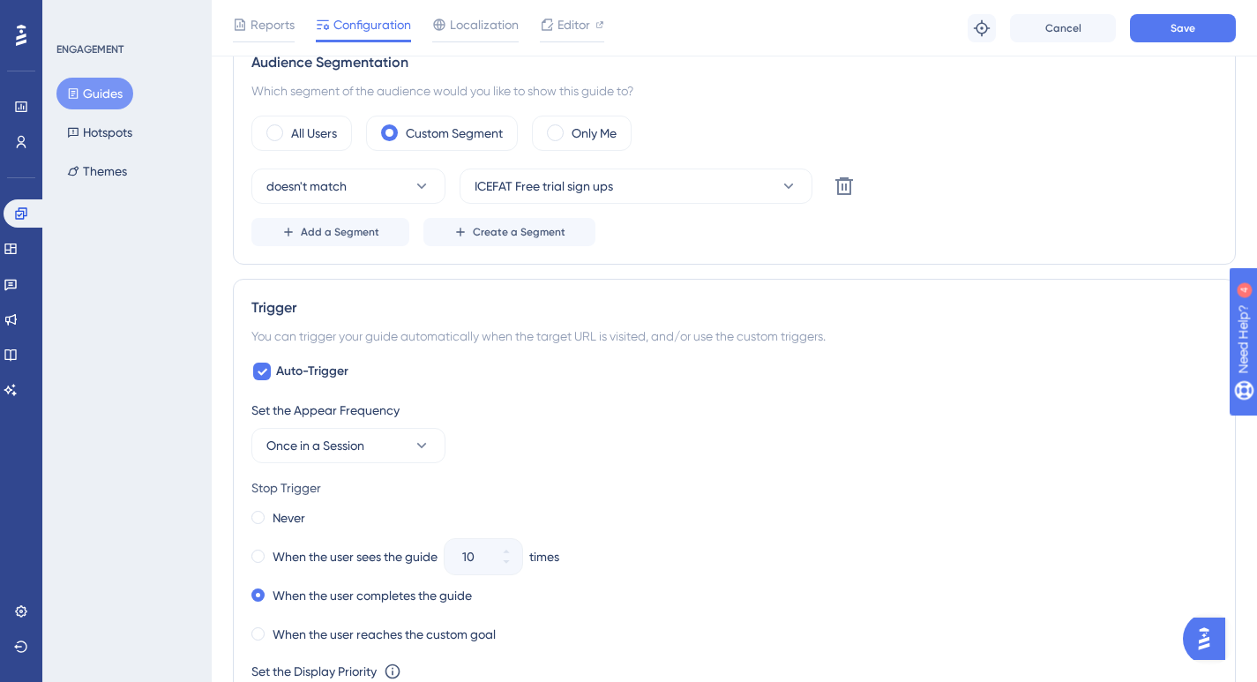
scroll to position [593, 0]
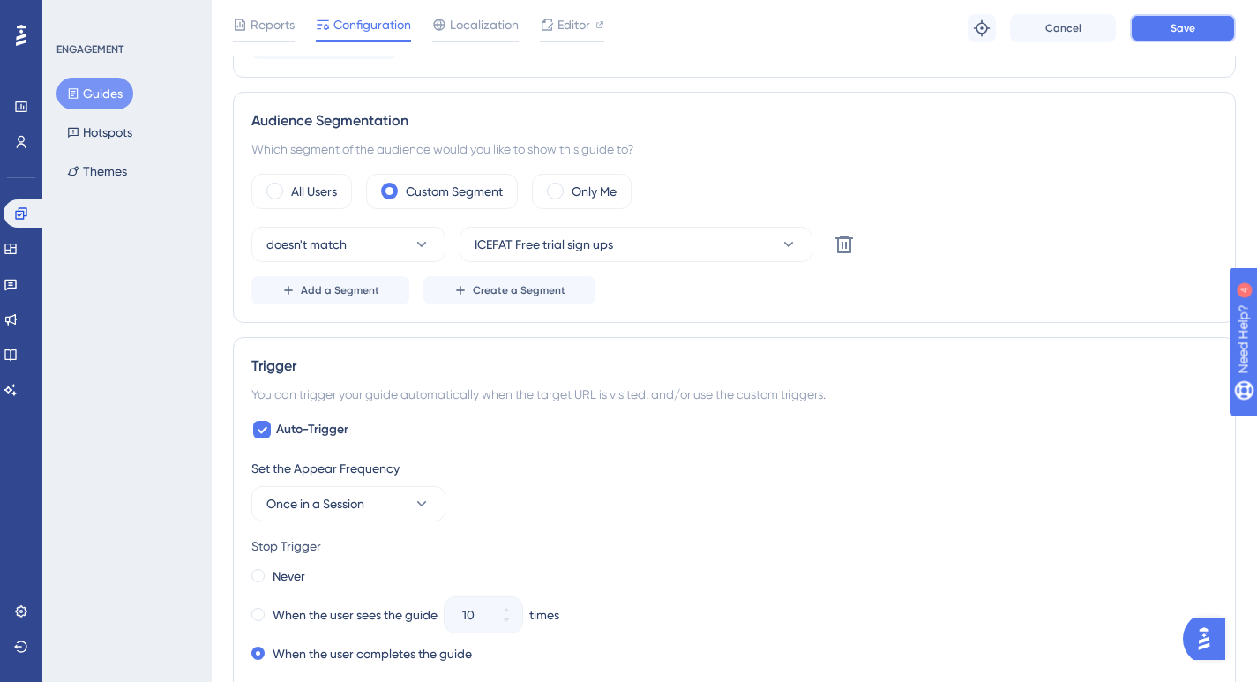
click at [1207, 26] on button "Save" at bounding box center [1183, 28] width 106 height 28
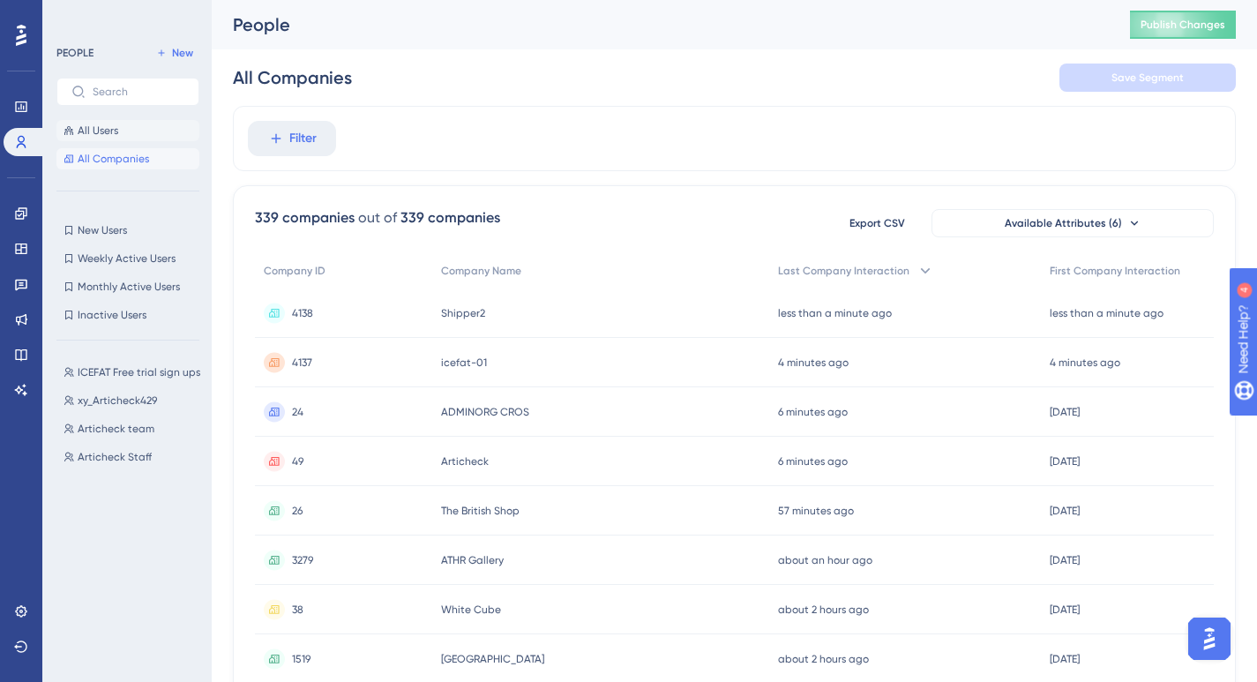
click at [107, 126] on span "All Users" at bounding box center [98, 130] width 41 height 14
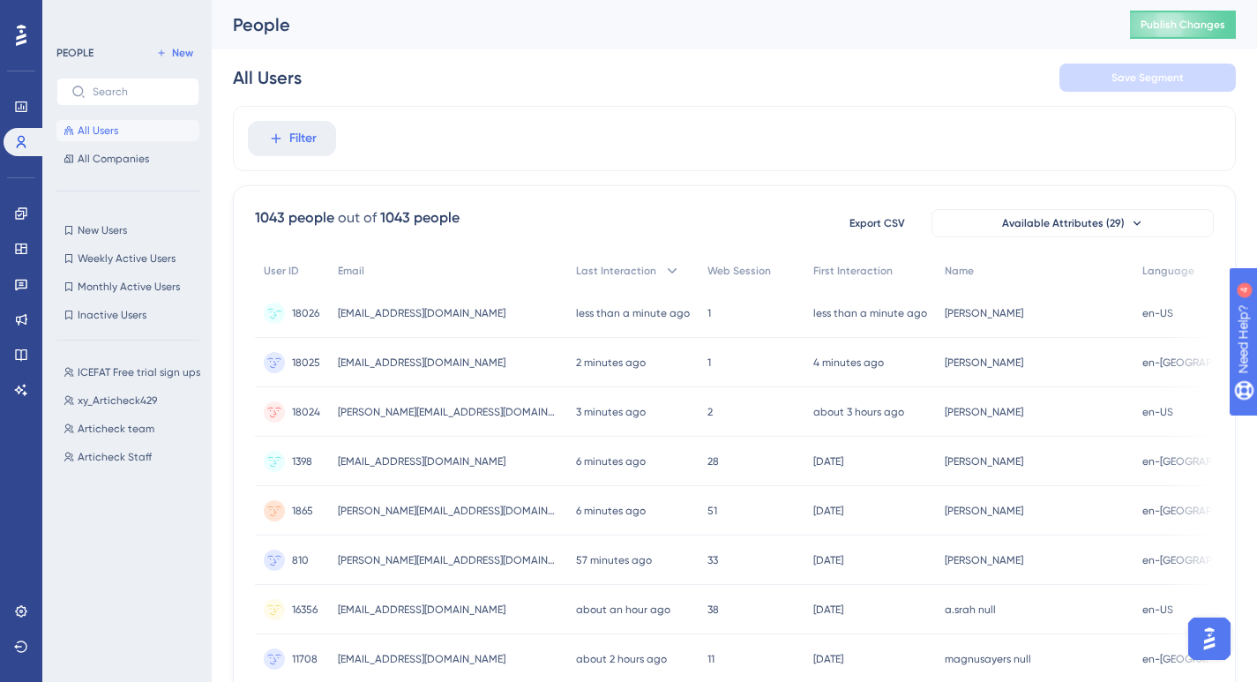
click at [478, 314] on span "emma+icefat2@articheck.com" at bounding box center [422, 313] width 168 height 14
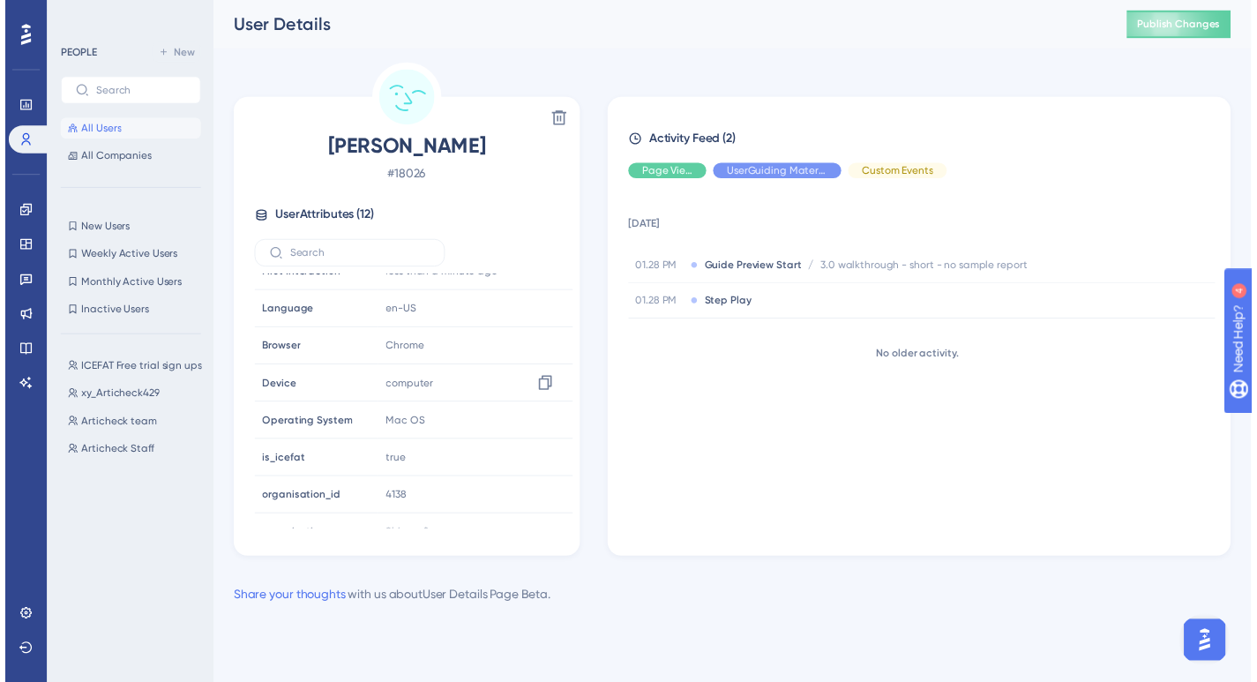
scroll to position [196, 0]
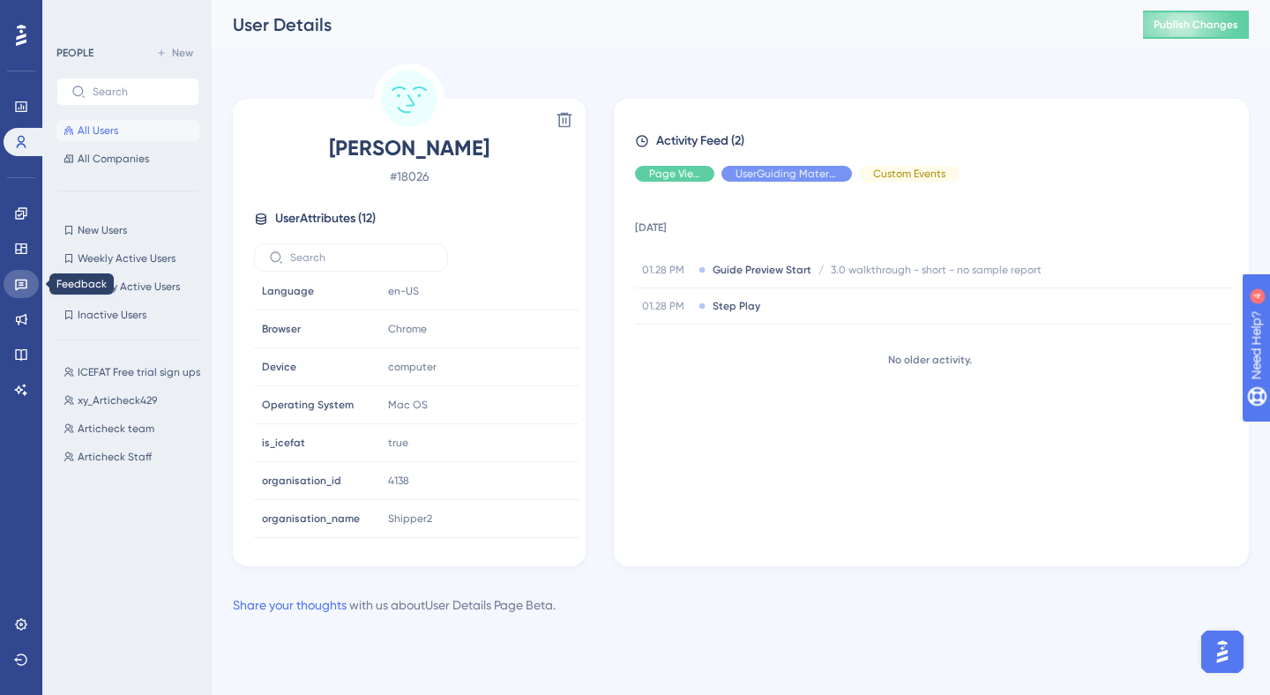
click at [26, 292] on link at bounding box center [21, 284] width 35 height 28
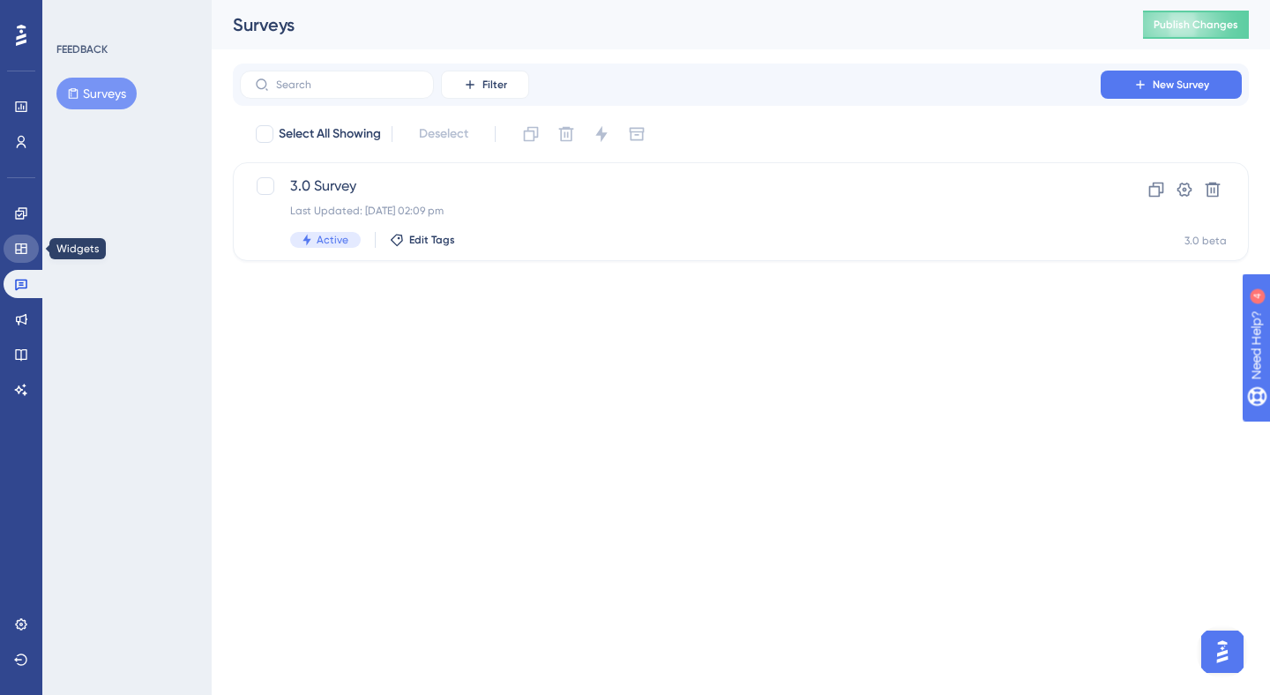
click at [22, 257] on link at bounding box center [21, 249] width 35 height 28
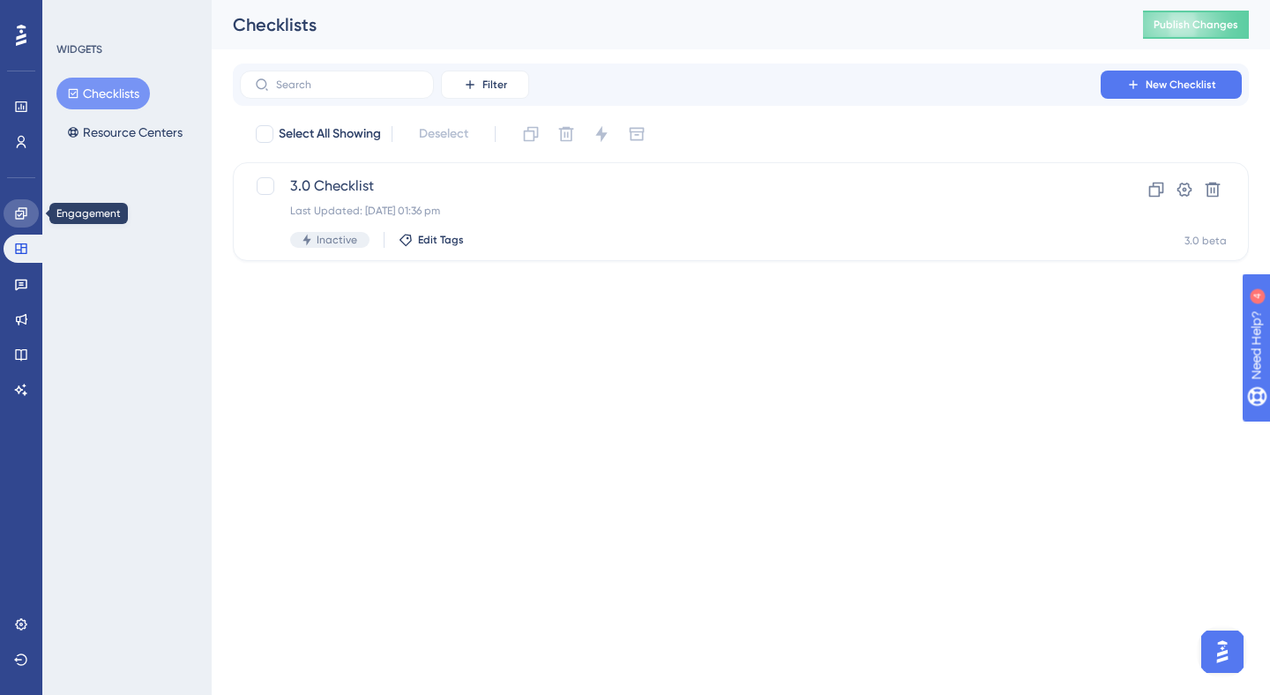
click at [23, 213] on icon at bounding box center [20, 212] width 11 height 11
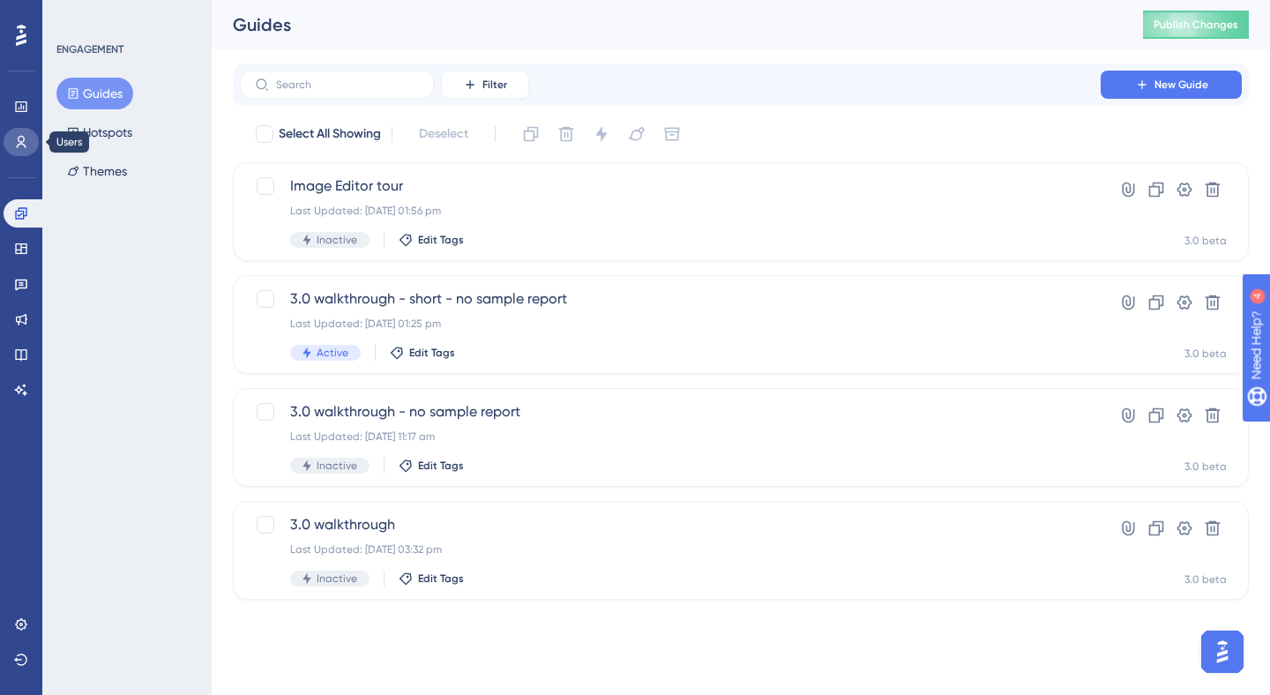
click at [26, 146] on icon at bounding box center [21, 142] width 14 height 14
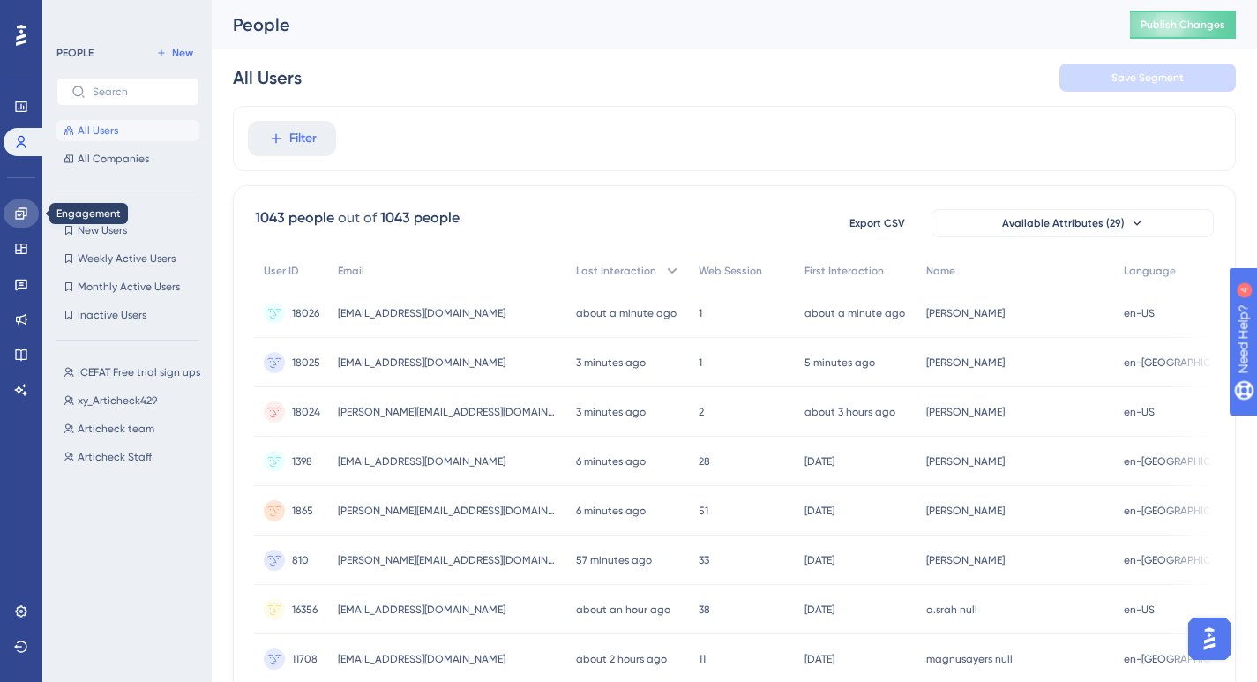
click at [21, 212] on icon at bounding box center [21, 213] width 14 height 14
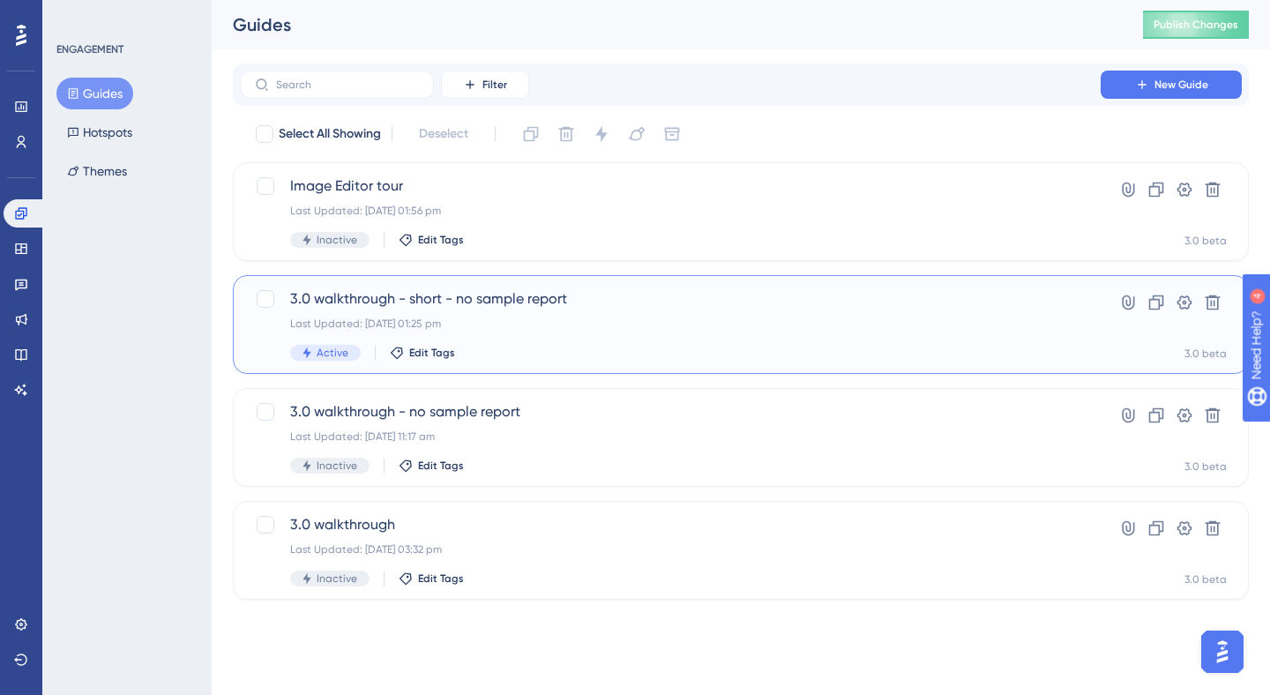
click at [597, 288] on span "3.0 walkthrough - short - no sample report" at bounding box center [670, 298] width 760 height 21
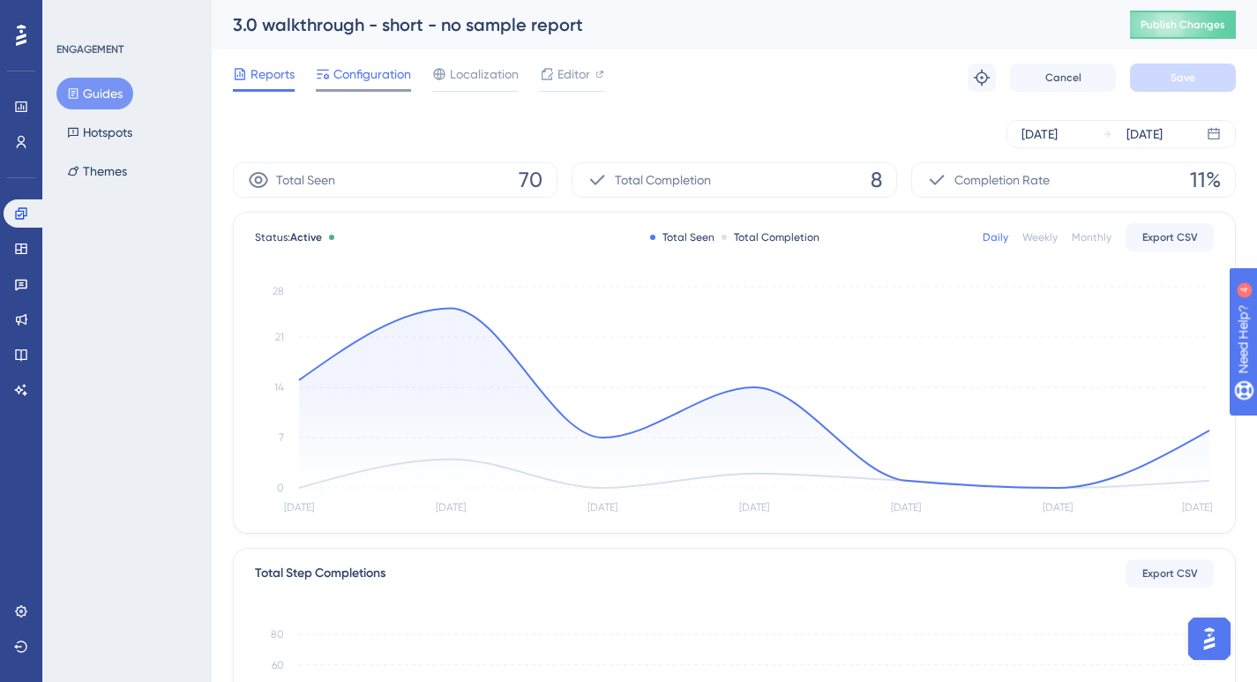
click at [381, 65] on span "Configuration" at bounding box center [372, 74] width 78 height 21
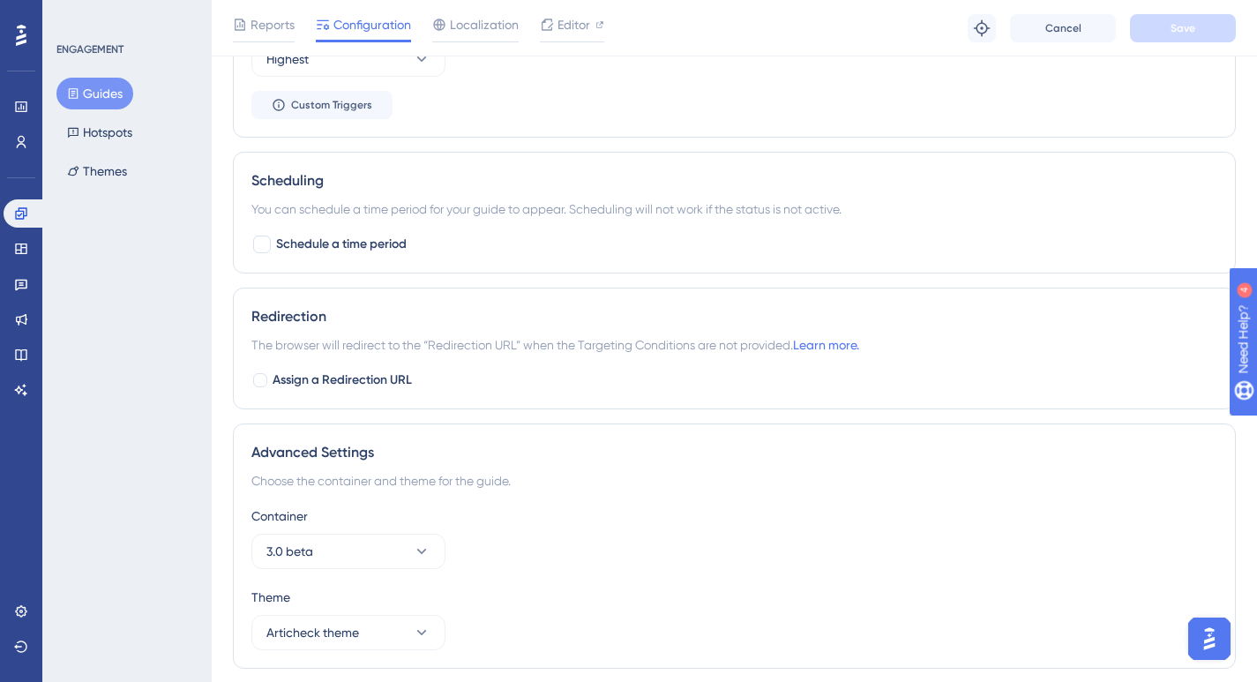
scroll to position [1356, 0]
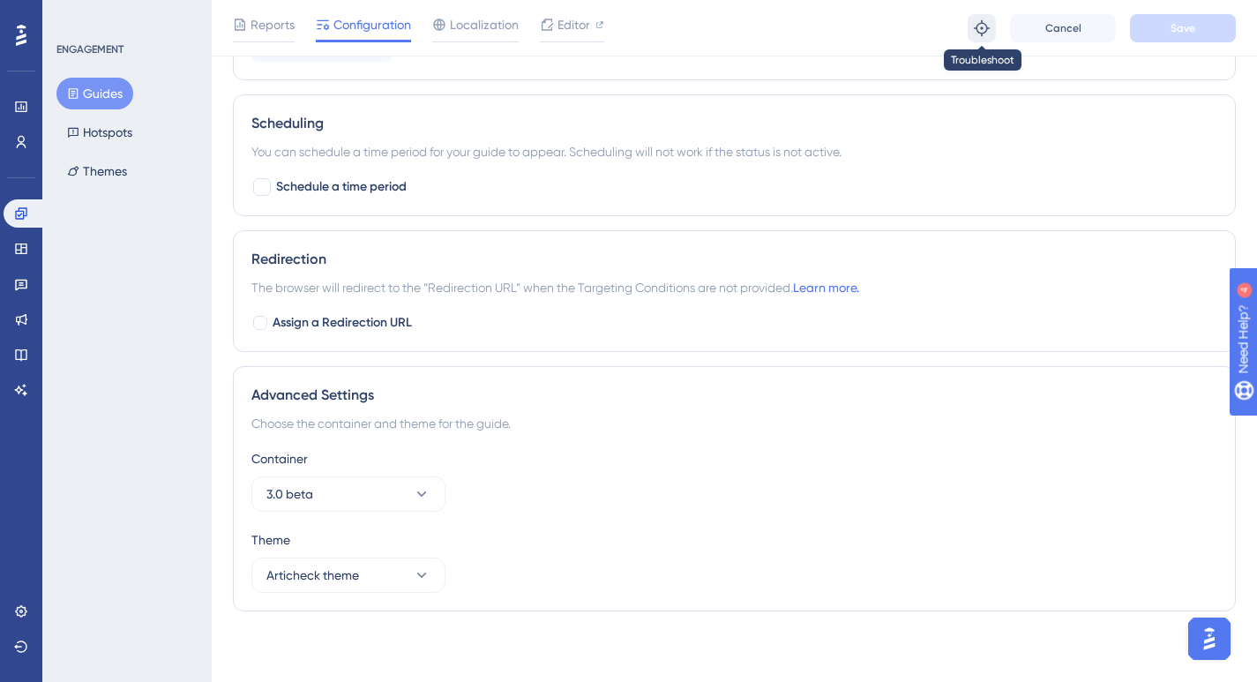
click at [978, 30] on icon at bounding box center [982, 28] width 18 height 18
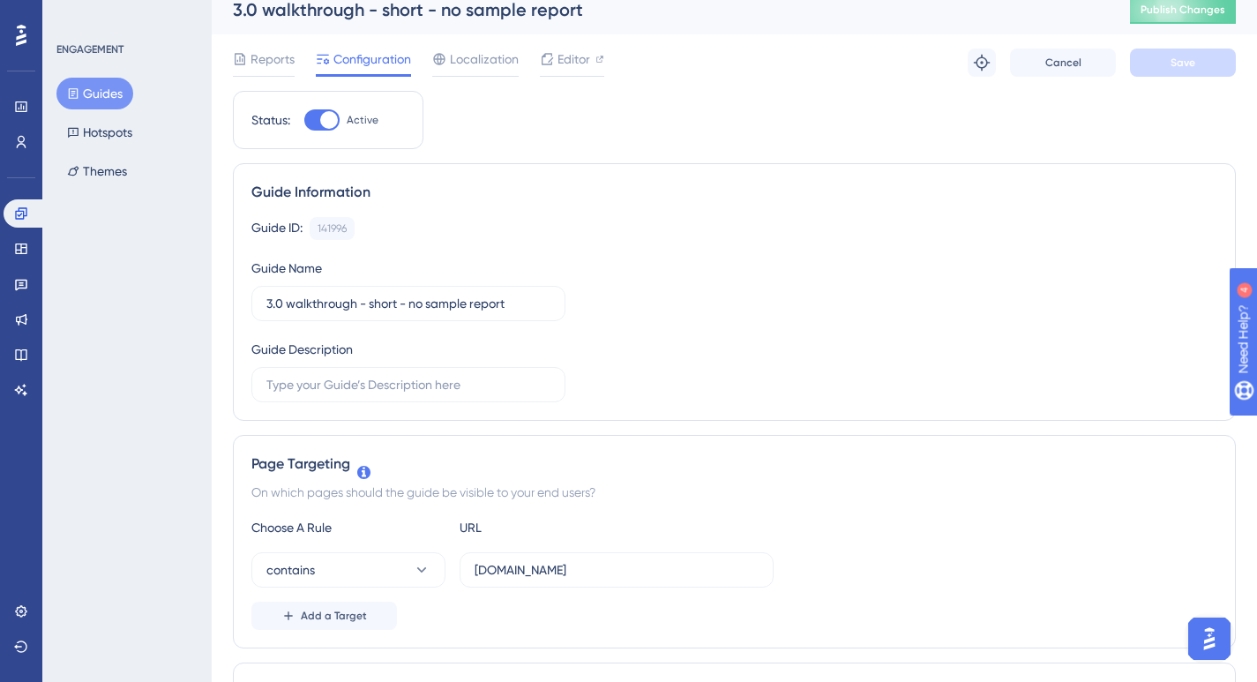
scroll to position [0, 0]
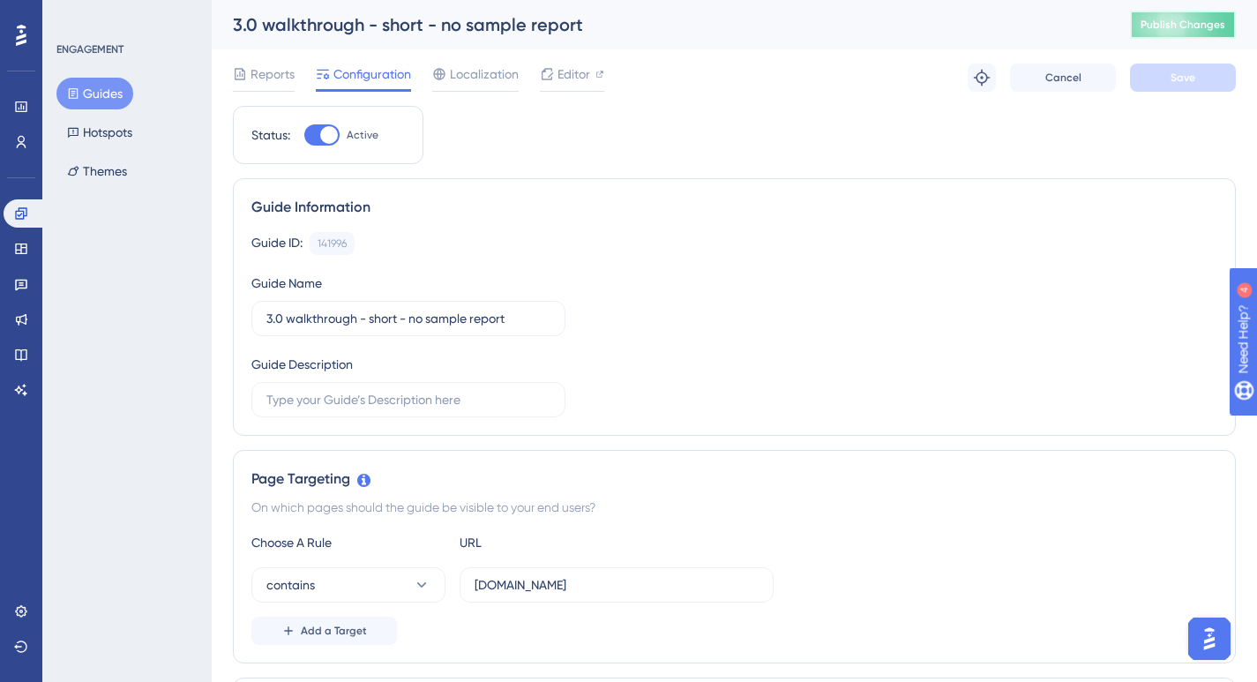
click at [1170, 19] on span "Publish Changes" at bounding box center [1182, 25] width 85 height 14
